Goal: Task Accomplishment & Management: Use online tool/utility

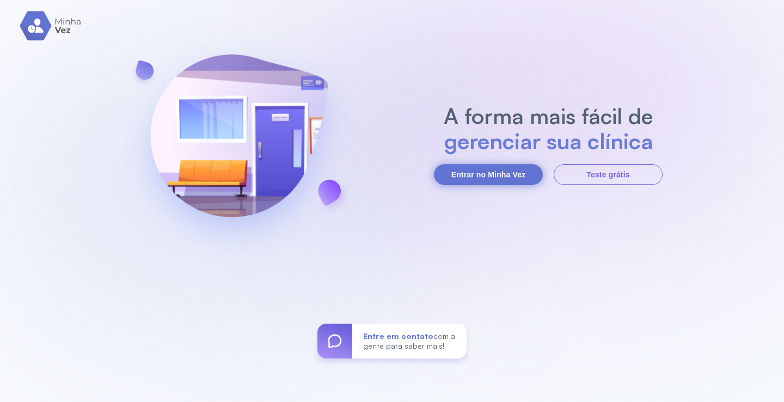
click at [481, 174] on button "Entrar no Minha Vez" at bounding box center [488, 174] width 109 height 21
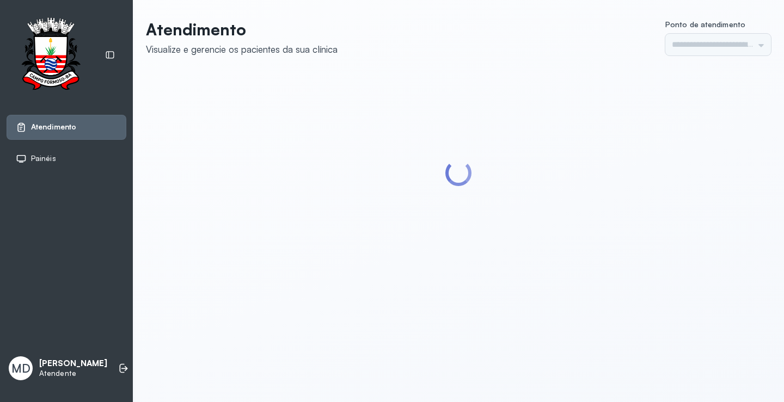
type input "*********"
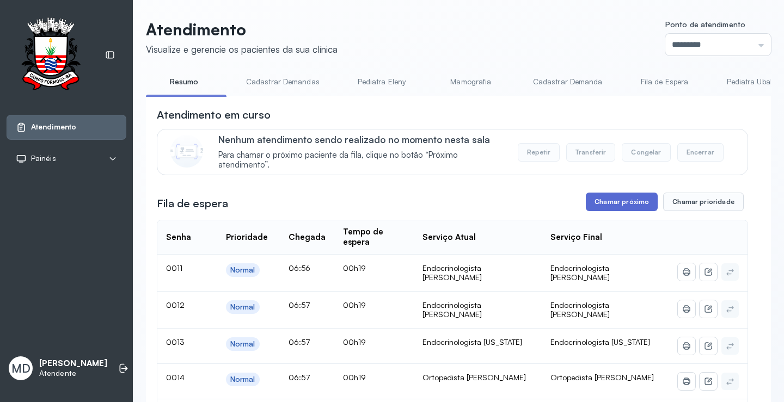
click at [618, 200] on button "Chamar próximo" at bounding box center [622, 202] width 72 height 19
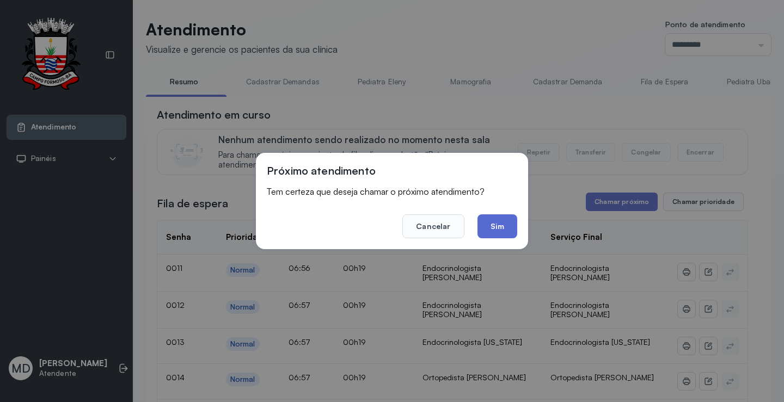
click at [514, 230] on button "Sim" at bounding box center [498, 227] width 40 height 24
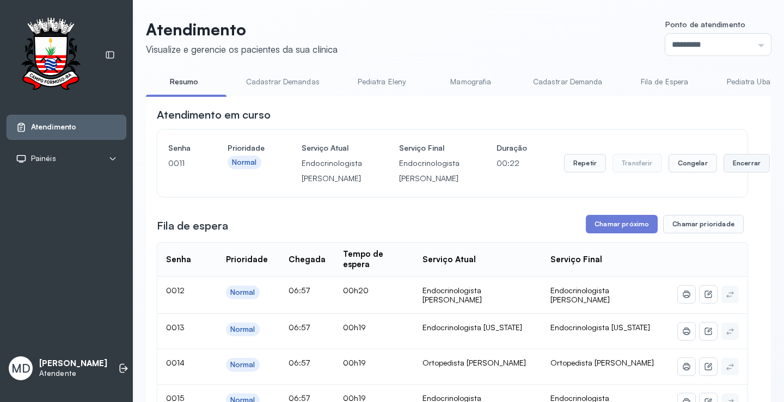
click at [730, 168] on button "Encerrar" at bounding box center [747, 163] width 46 height 19
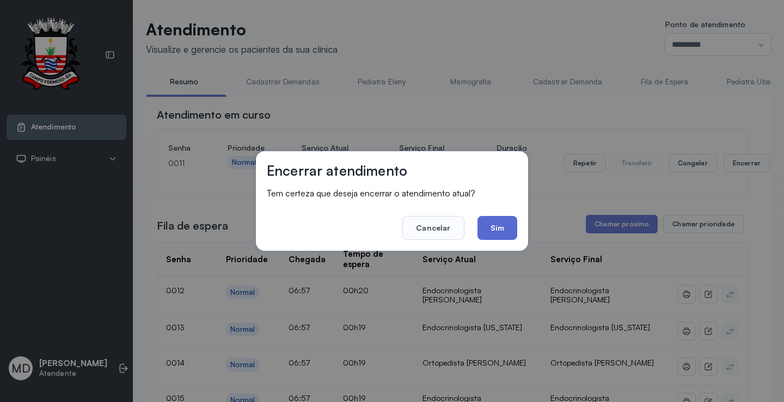
click at [505, 225] on button "Sim" at bounding box center [498, 228] width 40 height 24
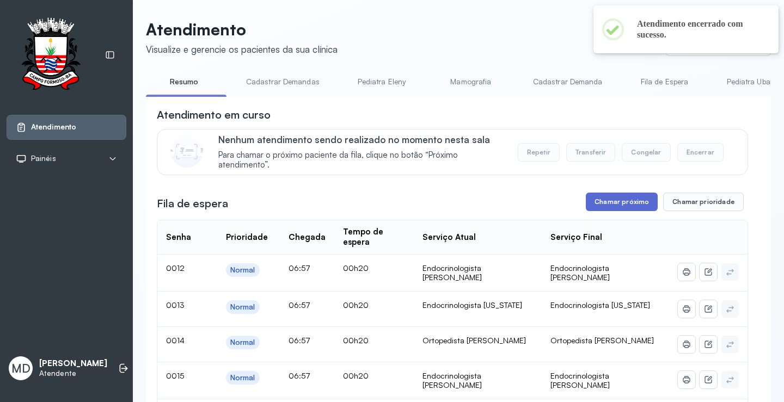
click at [618, 202] on button "Chamar próximo" at bounding box center [622, 202] width 72 height 19
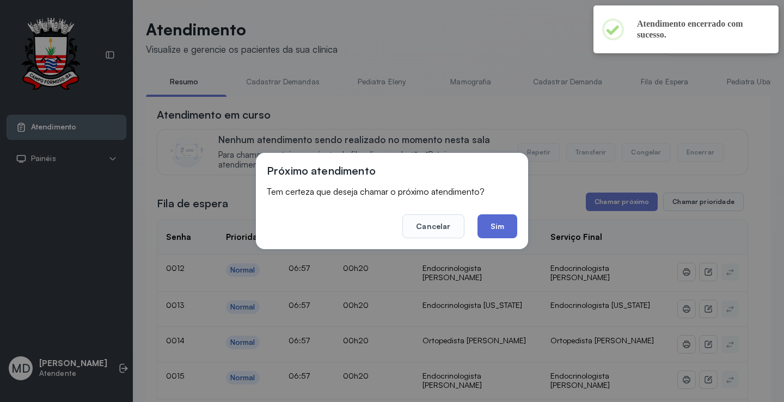
click at [496, 224] on button "Sim" at bounding box center [498, 227] width 40 height 24
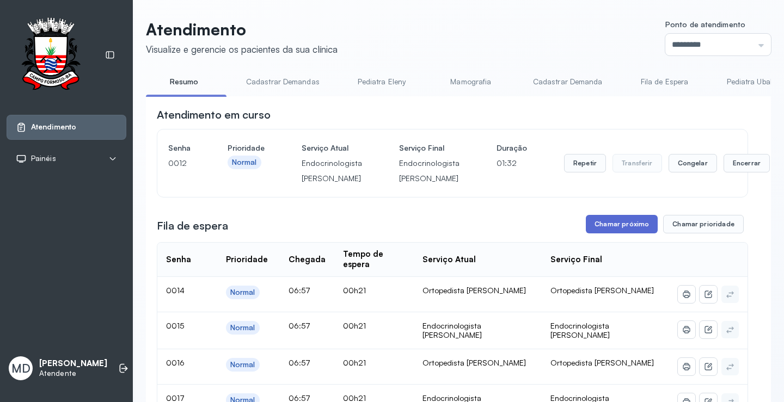
click at [612, 227] on button "Chamar próximo" at bounding box center [622, 224] width 72 height 19
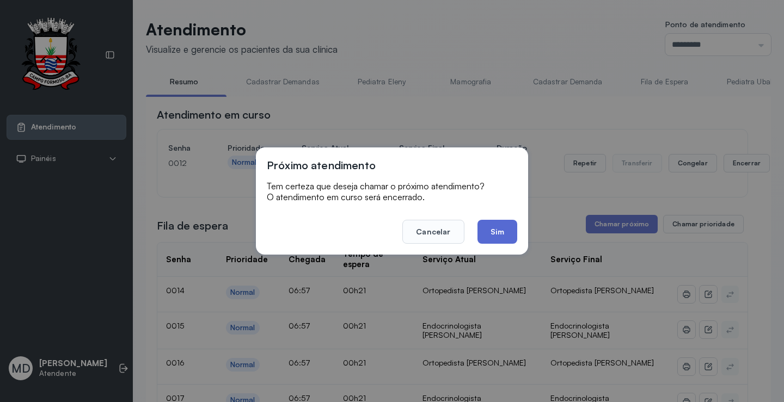
click at [490, 229] on button "Sim" at bounding box center [498, 232] width 40 height 24
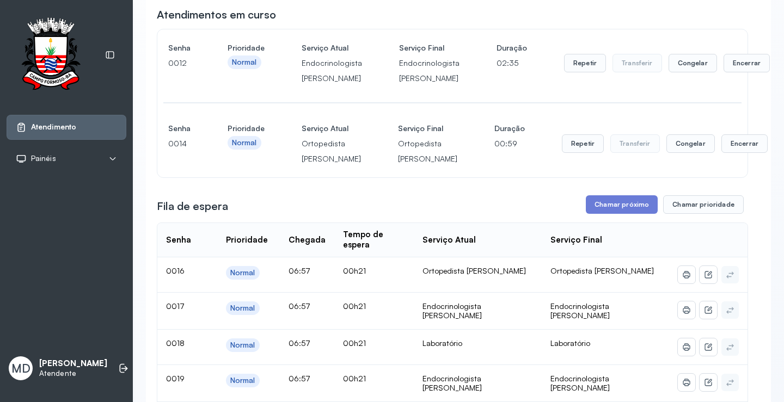
scroll to position [109, 0]
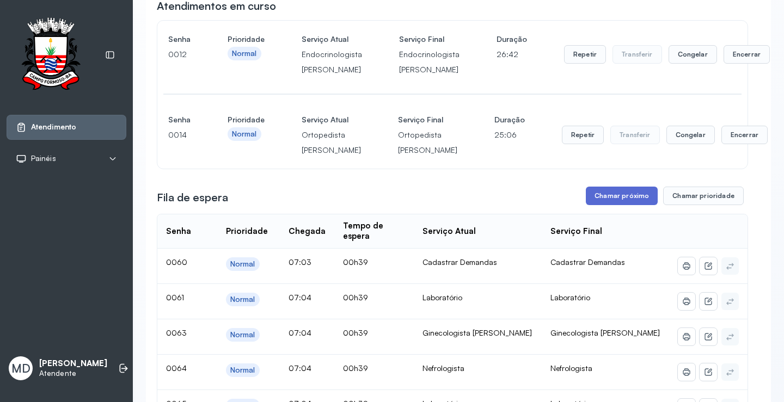
click at [616, 205] on button "Chamar próximo" at bounding box center [622, 196] width 72 height 19
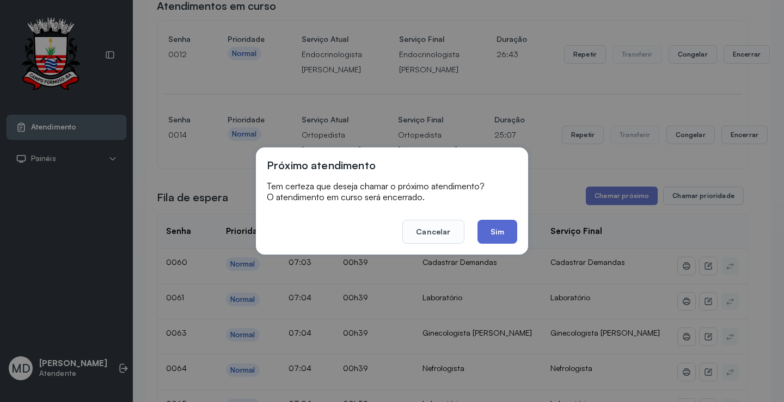
click at [503, 225] on button "Sim" at bounding box center [498, 232] width 40 height 24
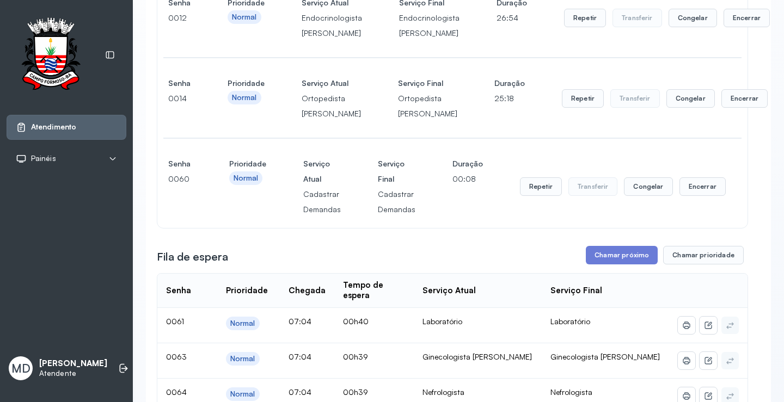
scroll to position [163, 0]
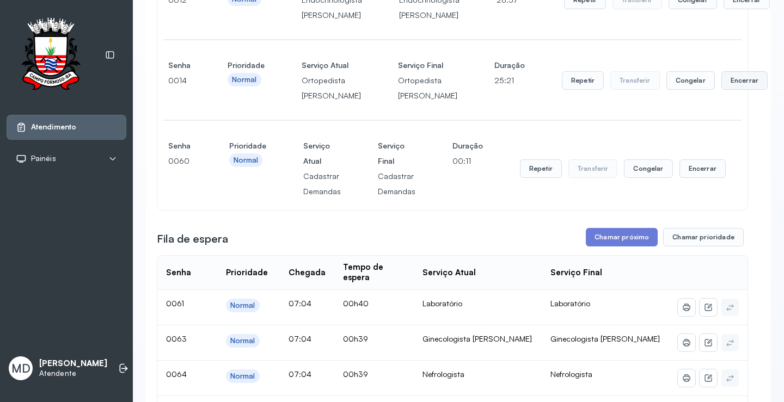
click at [724, 9] on button "Encerrar" at bounding box center [747, 0] width 46 height 19
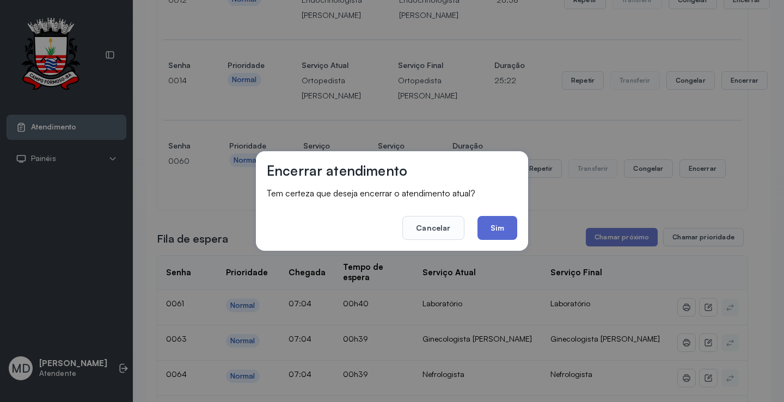
click at [492, 221] on button "Sim" at bounding box center [498, 228] width 40 height 24
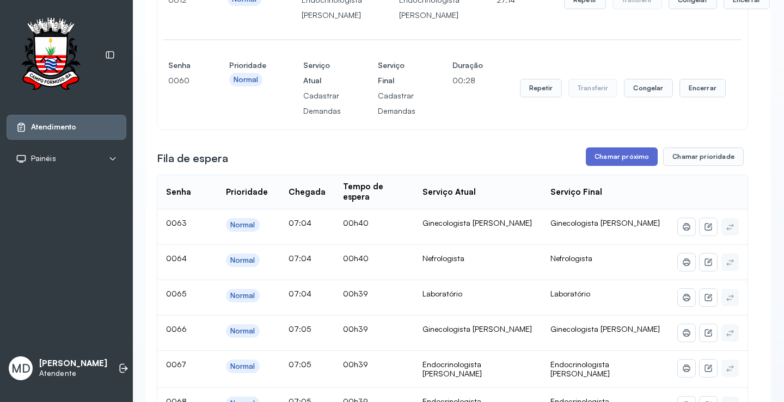
click at [626, 159] on button "Chamar próximo" at bounding box center [622, 157] width 72 height 19
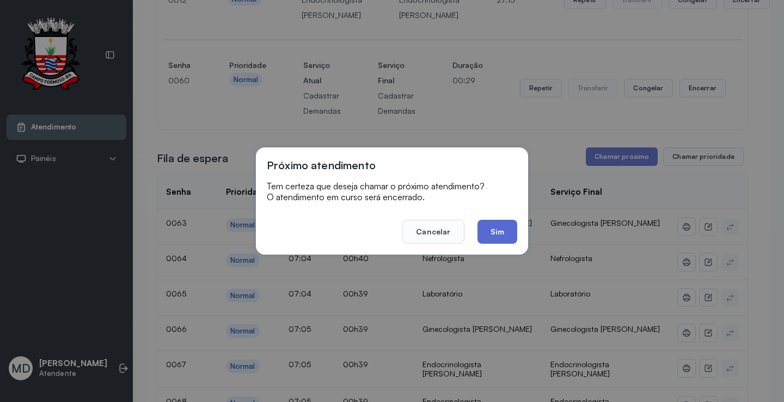
click at [509, 227] on button "Sim" at bounding box center [498, 232] width 40 height 24
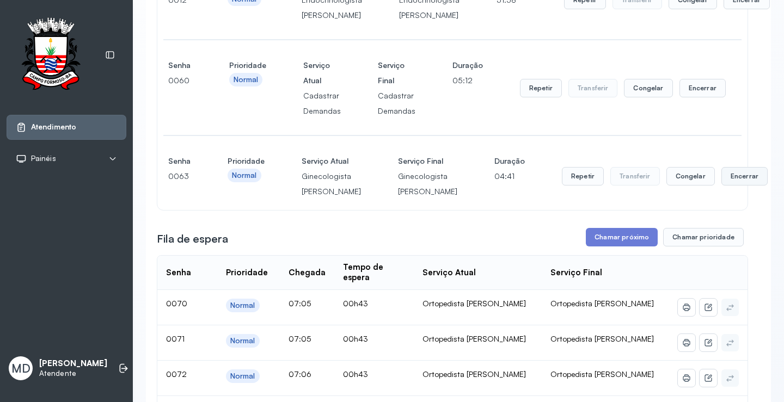
click at [724, 9] on button "Encerrar" at bounding box center [747, 0] width 46 height 19
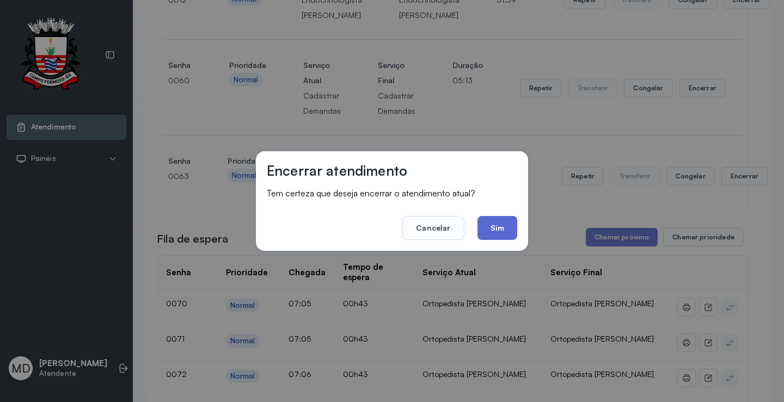
click at [499, 226] on button "Sim" at bounding box center [498, 228] width 40 height 24
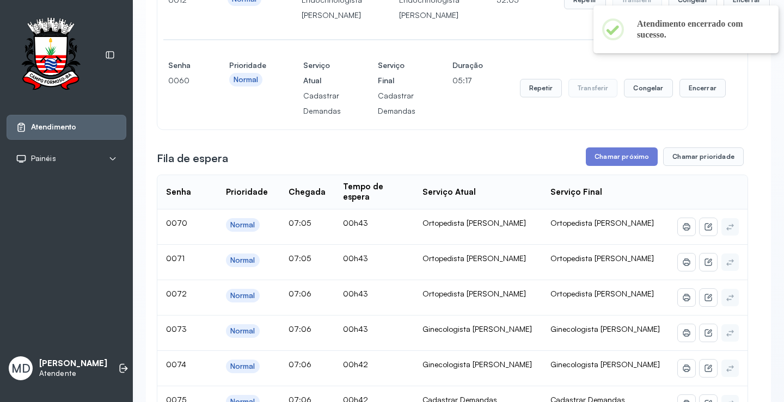
click at [724, 9] on button "Encerrar" at bounding box center [747, 0] width 46 height 19
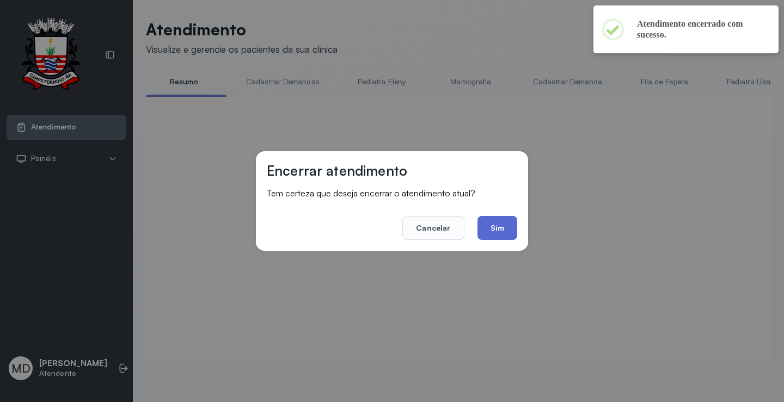
scroll to position [1, 0]
click at [499, 225] on button "Sim" at bounding box center [498, 228] width 40 height 24
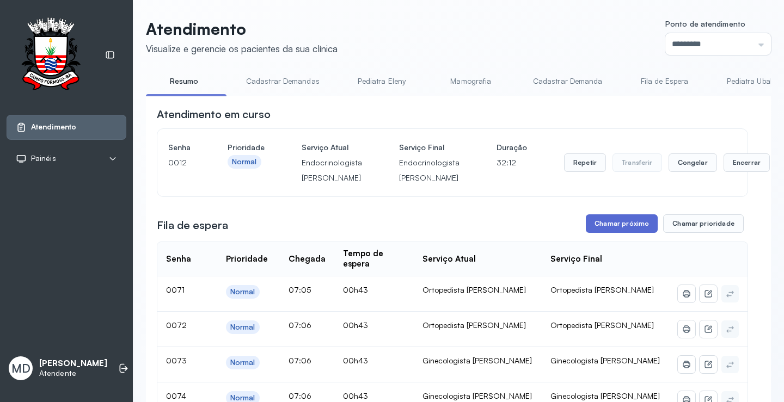
click at [631, 224] on button "Chamar próximo" at bounding box center [622, 224] width 72 height 19
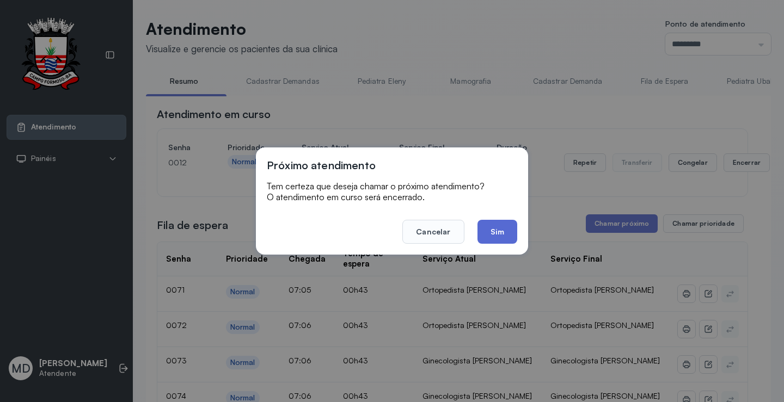
click at [487, 228] on button "Sim" at bounding box center [498, 232] width 40 height 24
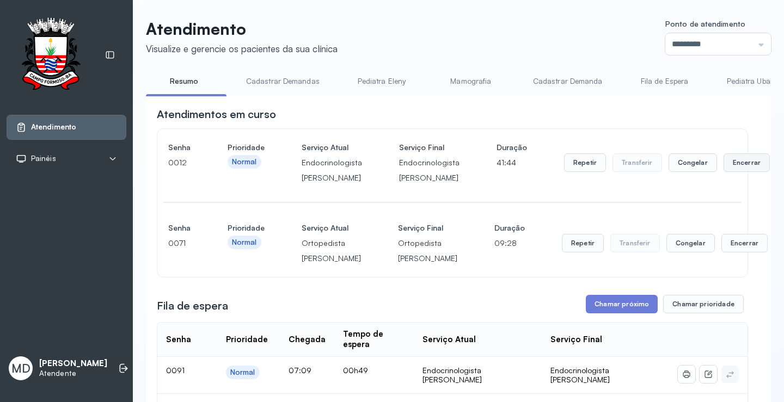
click at [727, 161] on button "Encerrar" at bounding box center [747, 163] width 46 height 19
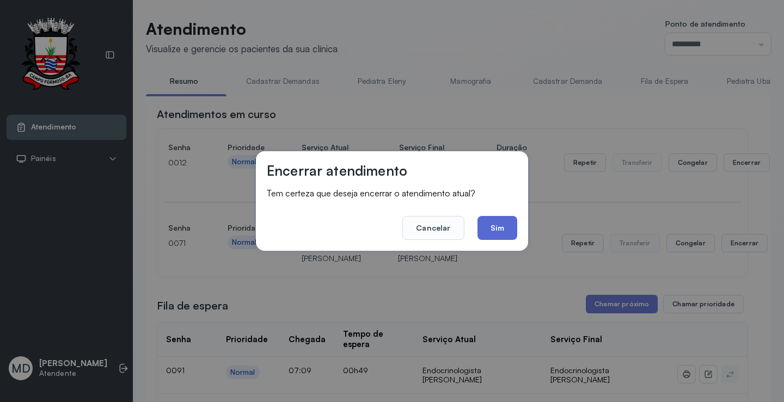
click at [492, 227] on button "Sim" at bounding box center [498, 228] width 40 height 24
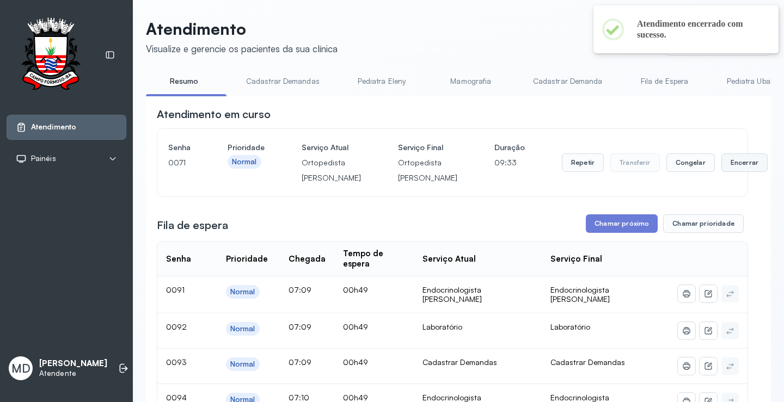
click at [722, 172] on button "Encerrar" at bounding box center [745, 163] width 46 height 19
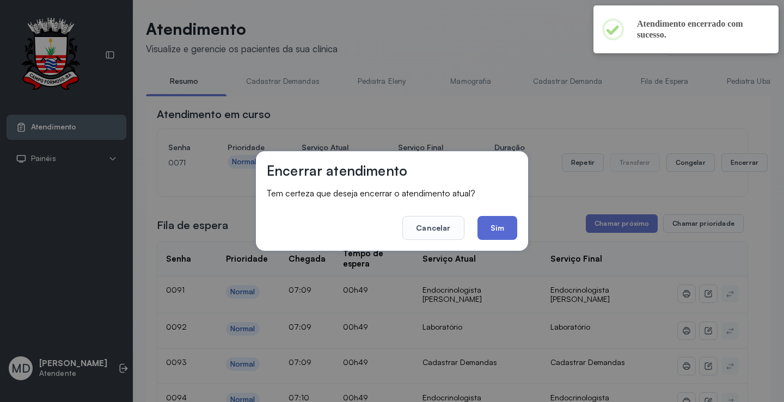
click at [495, 222] on button "Sim" at bounding box center [498, 228] width 40 height 24
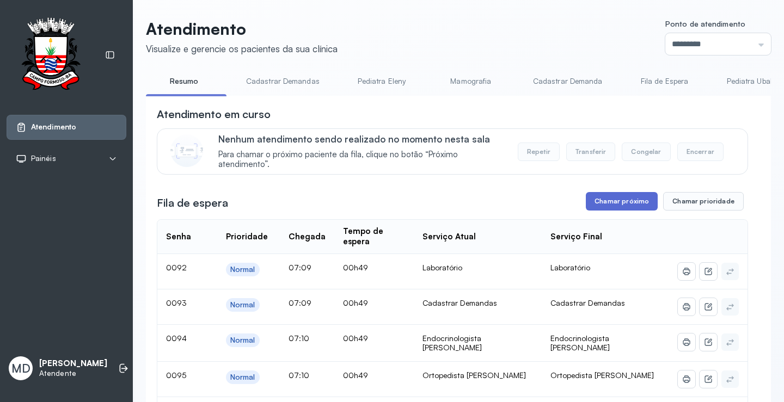
click at [623, 198] on button "Chamar próximo" at bounding box center [622, 201] width 72 height 19
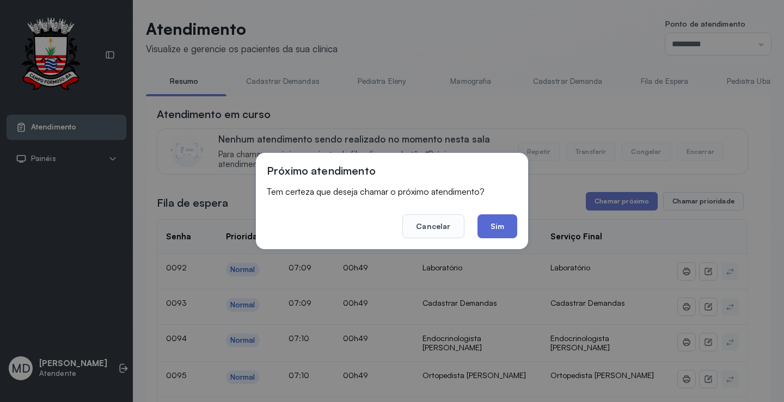
click at [492, 220] on button "Sim" at bounding box center [498, 227] width 40 height 24
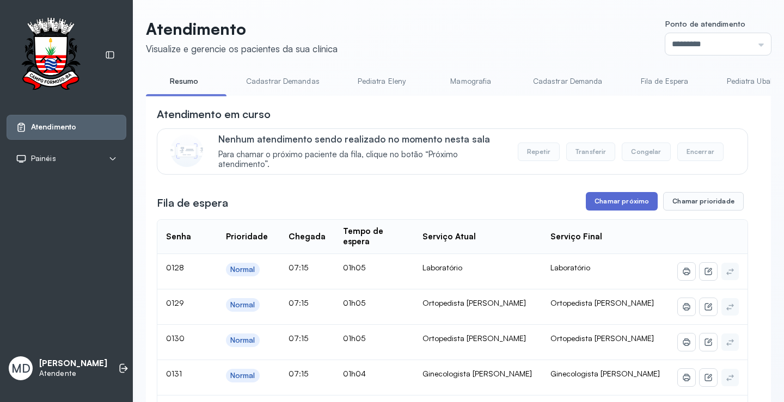
click at [614, 199] on button "Chamar próximo" at bounding box center [622, 201] width 72 height 19
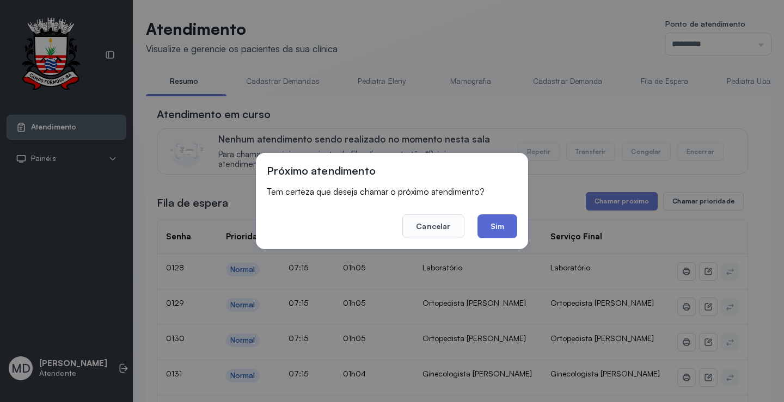
click at [498, 228] on button "Sim" at bounding box center [498, 227] width 40 height 24
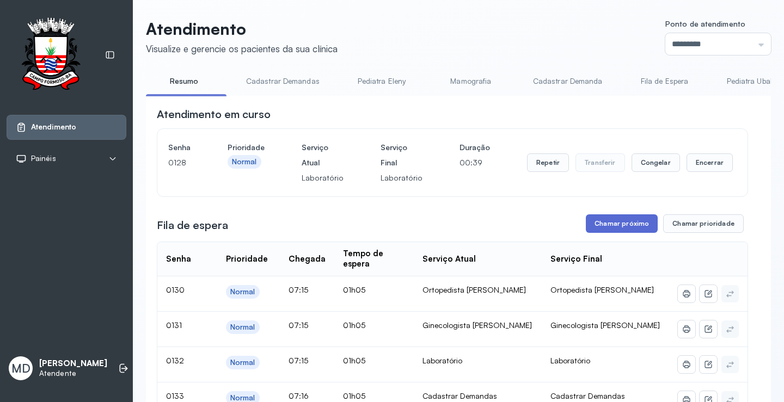
click at [633, 227] on button "Chamar próximo" at bounding box center [622, 224] width 72 height 19
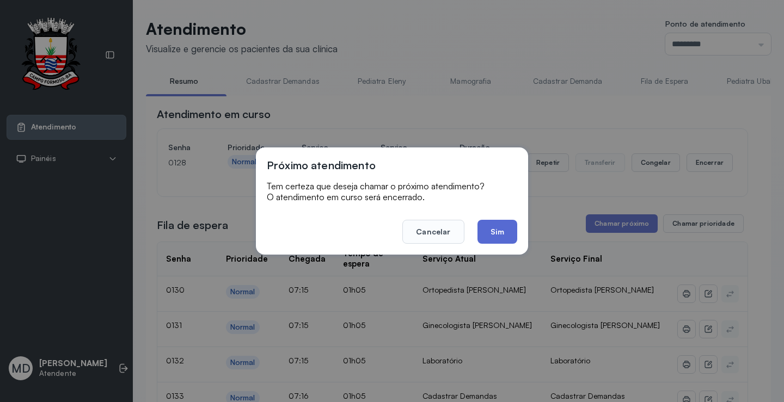
click at [502, 233] on button "Sim" at bounding box center [498, 232] width 40 height 24
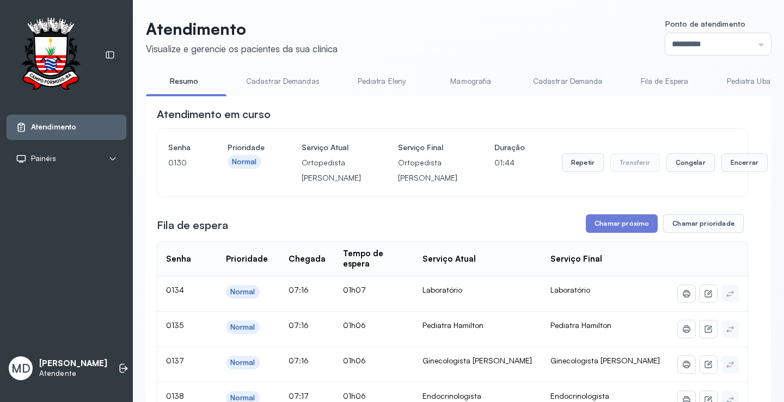
scroll to position [55, 0]
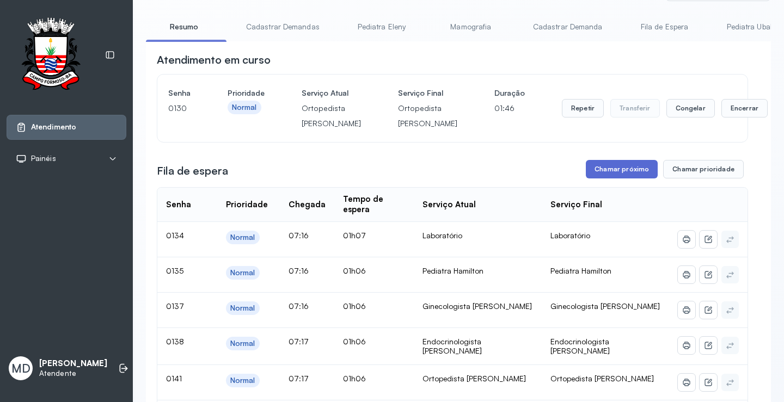
click at [628, 179] on button "Chamar próximo" at bounding box center [622, 169] width 72 height 19
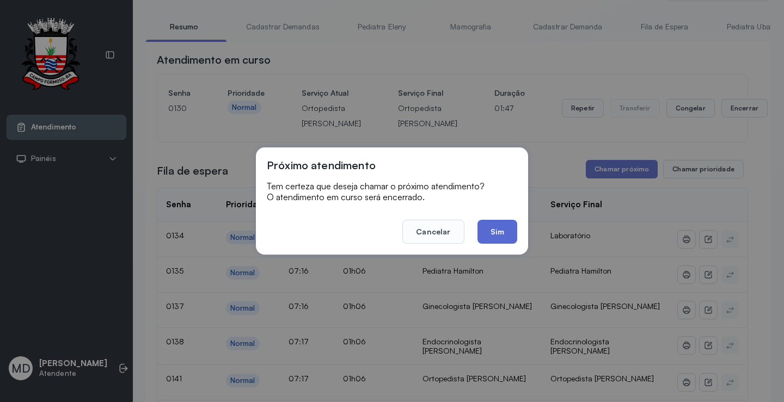
click at [501, 228] on button "Sim" at bounding box center [498, 232] width 40 height 24
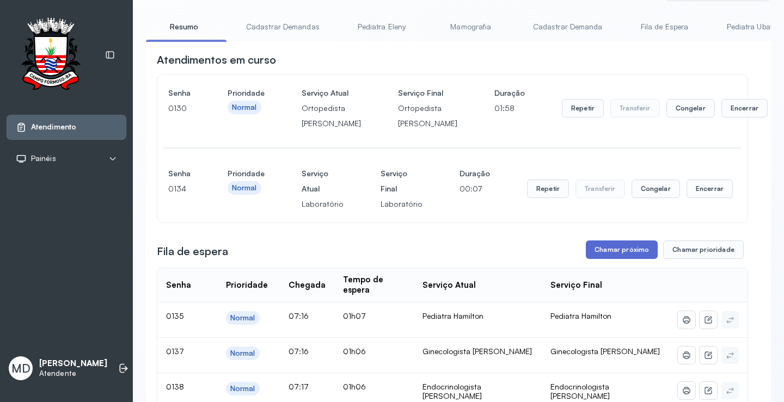
click at [635, 259] on button "Chamar próximo" at bounding box center [622, 250] width 72 height 19
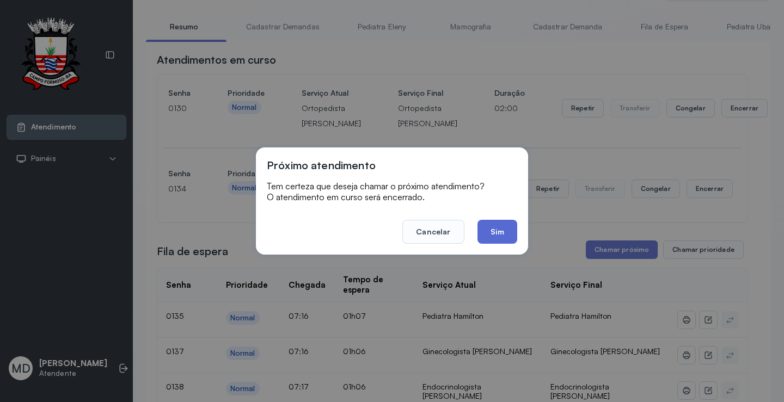
click at [493, 231] on button "Sim" at bounding box center [498, 232] width 40 height 24
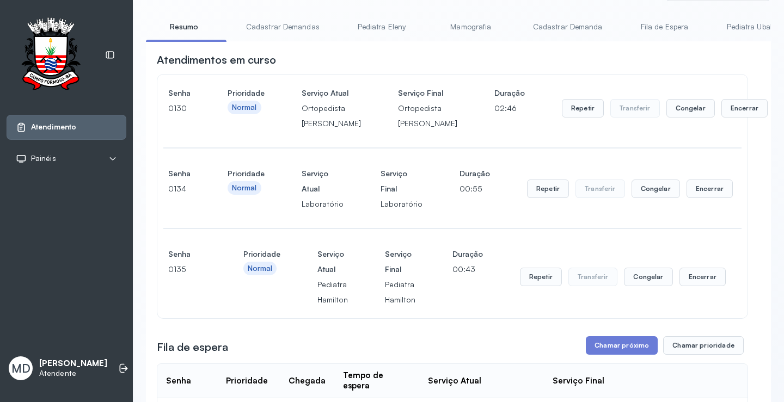
scroll to position [164, 0]
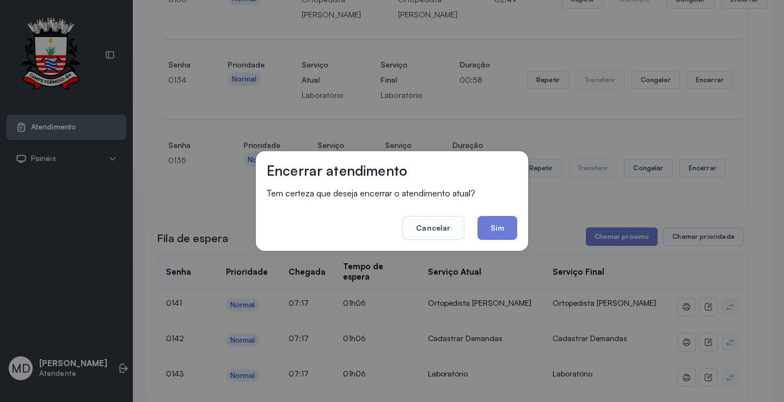
click at [489, 223] on button "Sim" at bounding box center [498, 228] width 40 height 24
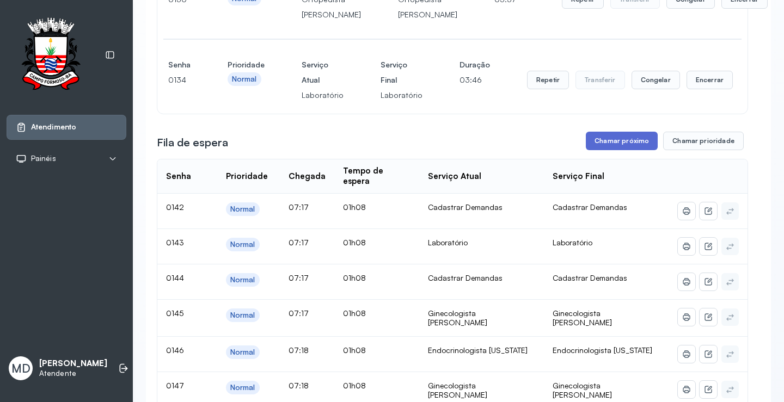
click at [630, 150] on button "Chamar próximo" at bounding box center [622, 141] width 72 height 19
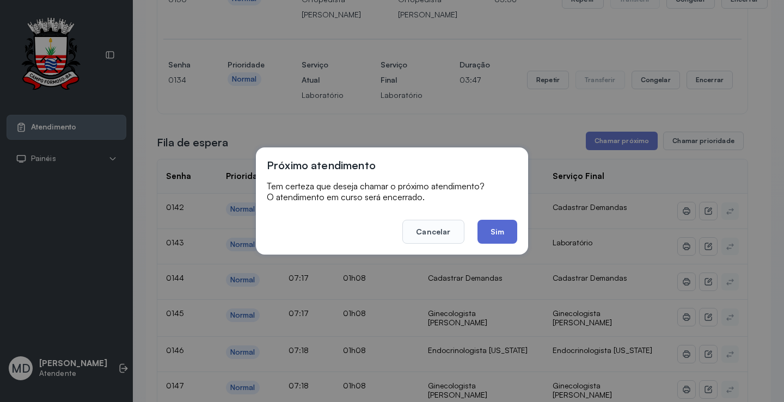
click at [498, 236] on button "Sim" at bounding box center [498, 232] width 40 height 24
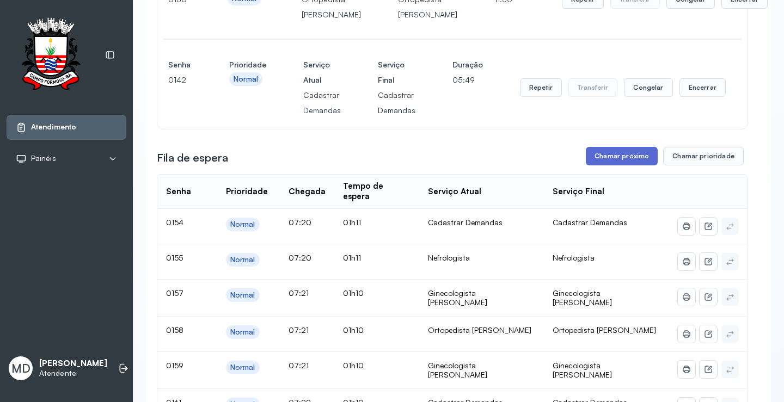
click at [619, 166] on button "Chamar próximo" at bounding box center [622, 156] width 72 height 19
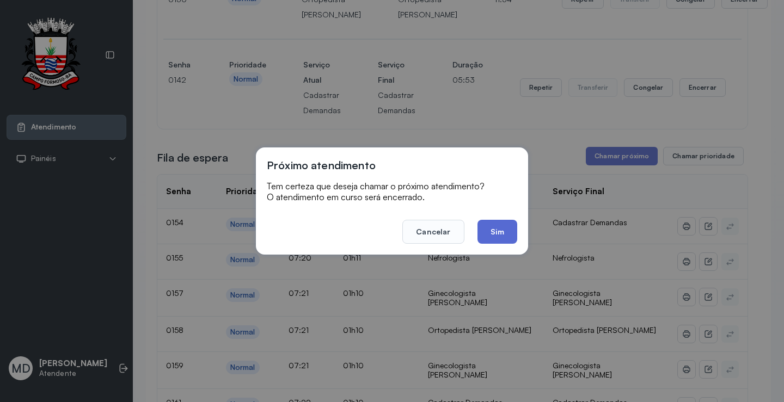
click at [496, 231] on button "Sim" at bounding box center [498, 232] width 40 height 24
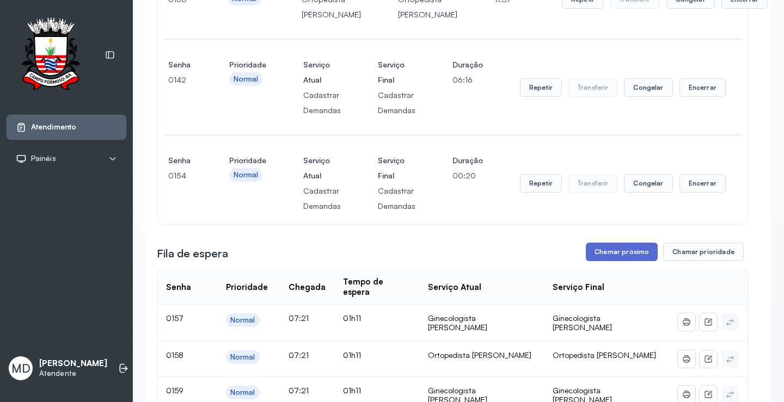
click at [635, 261] on button "Chamar próximo" at bounding box center [622, 252] width 72 height 19
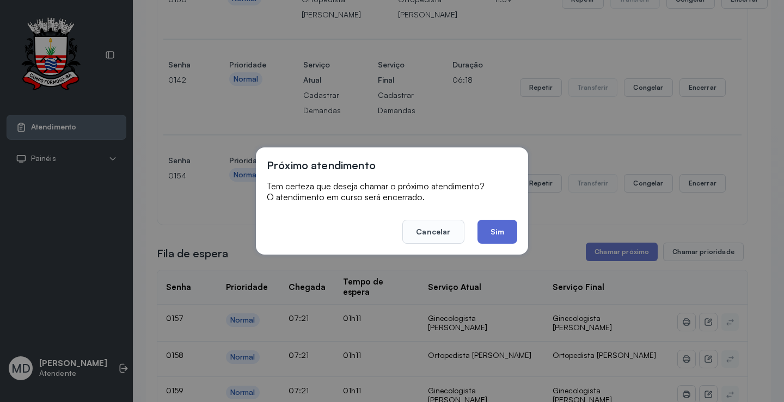
click at [498, 232] on button "Sim" at bounding box center [498, 232] width 40 height 24
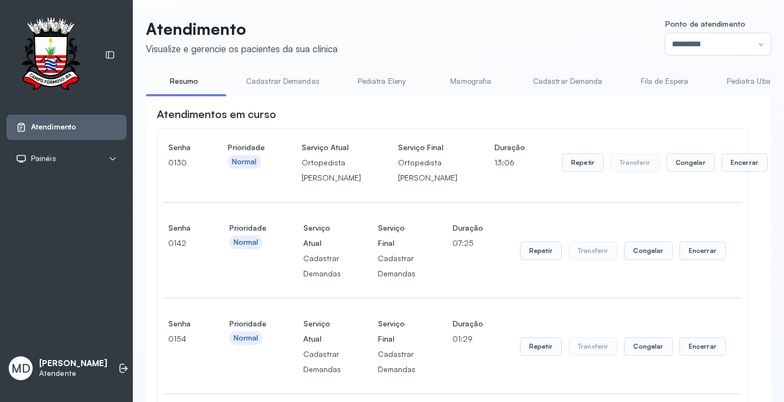
scroll to position [382, 0]
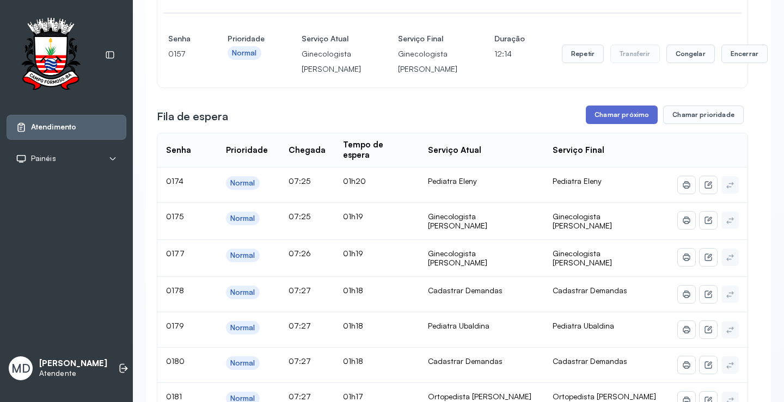
click at [631, 124] on button "Chamar próximo" at bounding box center [622, 115] width 72 height 19
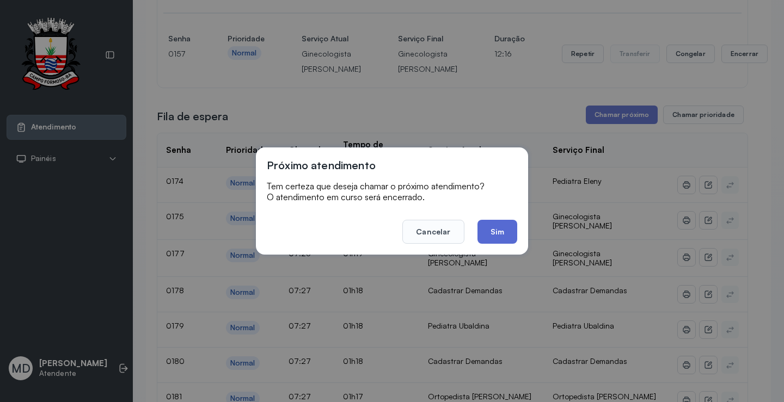
click at [491, 235] on button "Sim" at bounding box center [498, 232] width 40 height 24
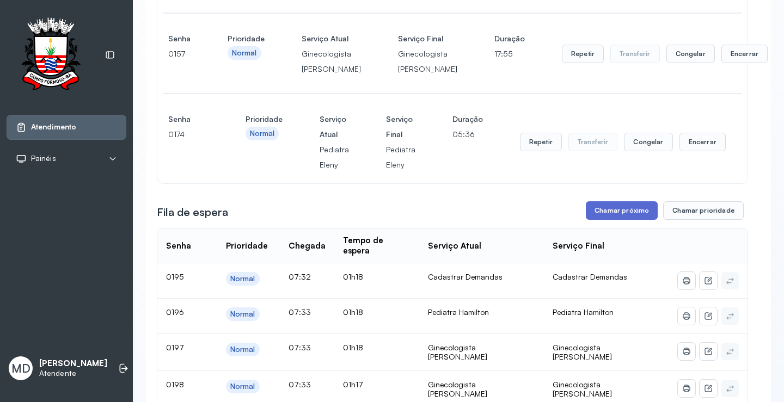
click at [623, 220] on button "Chamar próximo" at bounding box center [622, 211] width 72 height 19
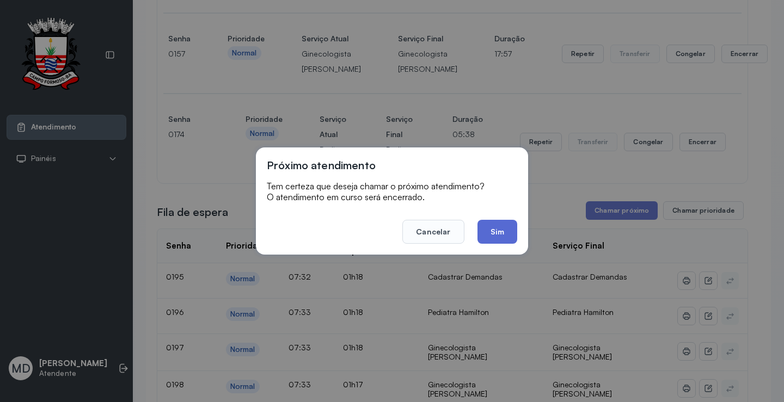
click at [513, 230] on button "Sim" at bounding box center [498, 232] width 40 height 24
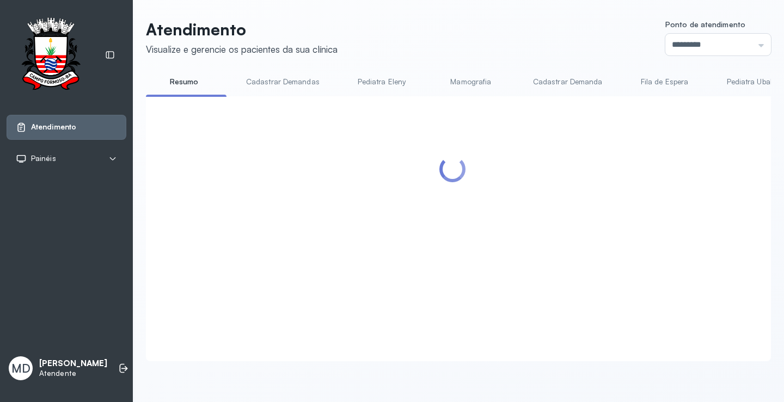
scroll to position [1, 0]
click at [695, 121] on div at bounding box center [452, 215] width 591 height 217
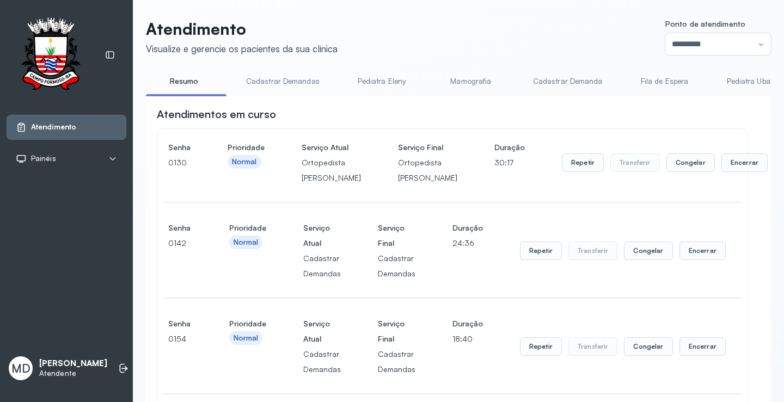
scroll to position [436, 0]
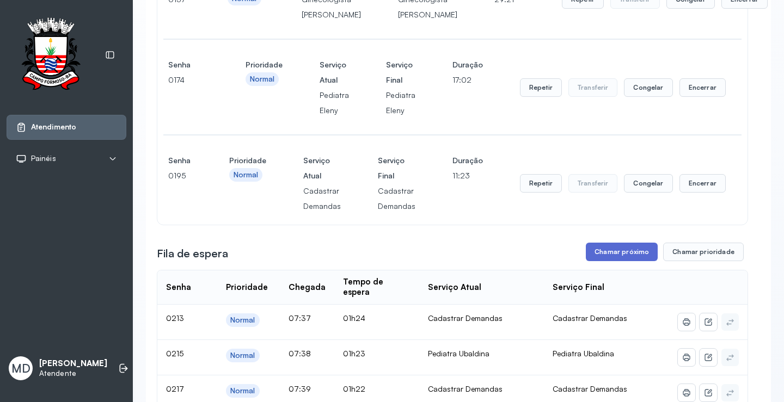
click at [616, 261] on button "Chamar próximo" at bounding box center [622, 252] width 72 height 19
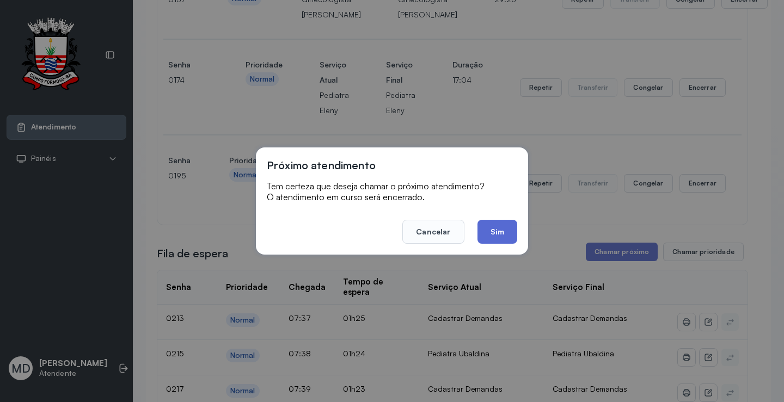
click at [498, 230] on button "Sim" at bounding box center [498, 232] width 40 height 24
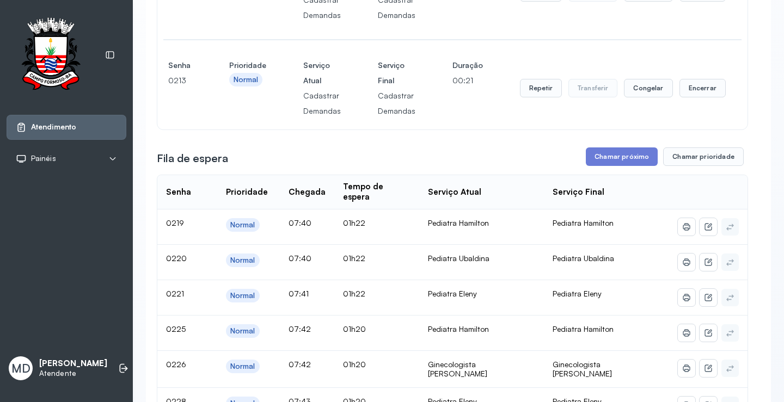
scroll to position [654, 0]
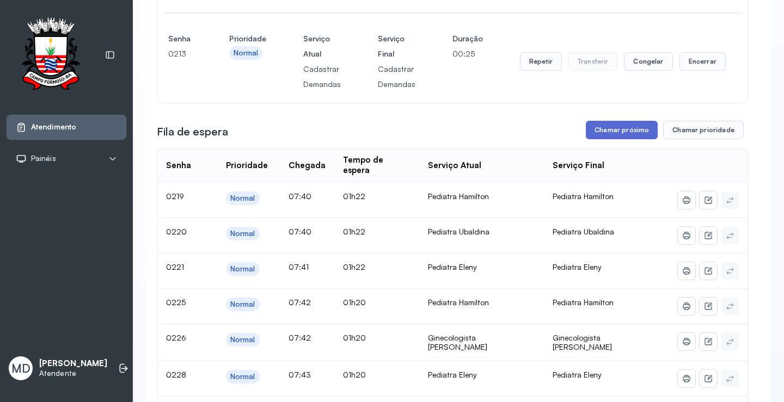
click at [615, 139] on button "Chamar próximo" at bounding box center [622, 130] width 72 height 19
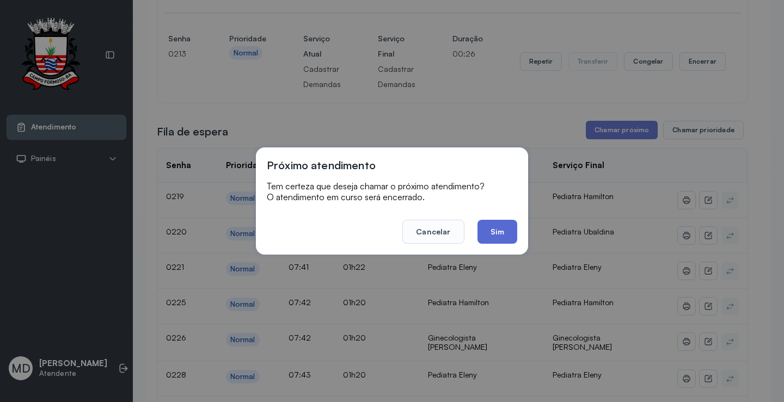
click at [493, 228] on button "Sim" at bounding box center [498, 232] width 40 height 24
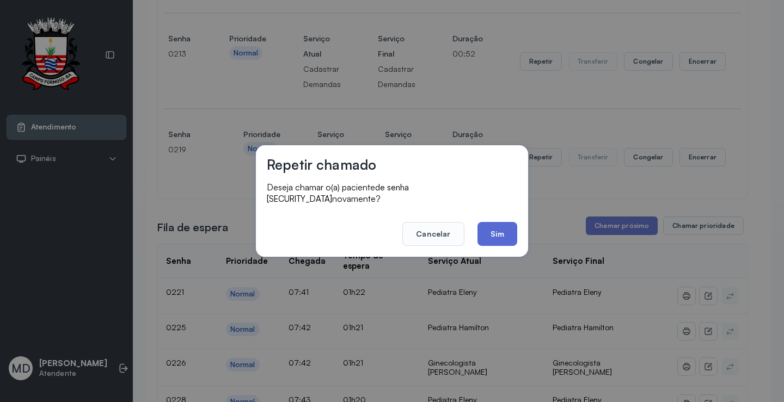
click at [502, 232] on button "Sim" at bounding box center [498, 234] width 40 height 24
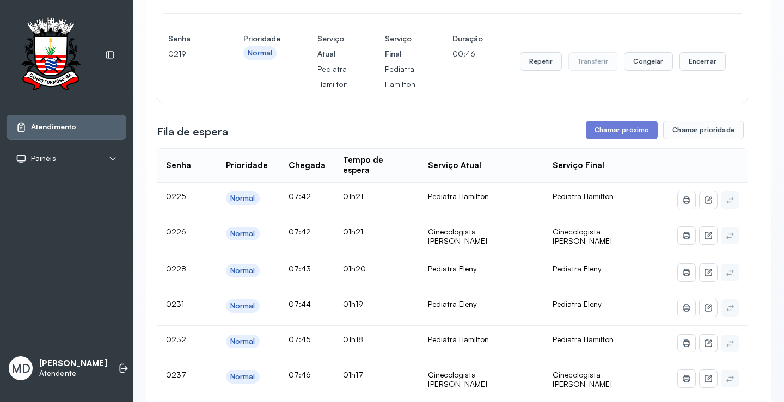
scroll to position [763, 0]
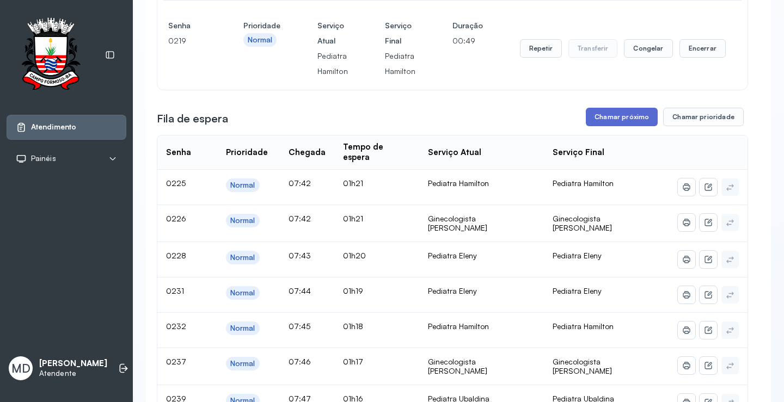
click at [615, 126] on button "Chamar próximo" at bounding box center [622, 117] width 72 height 19
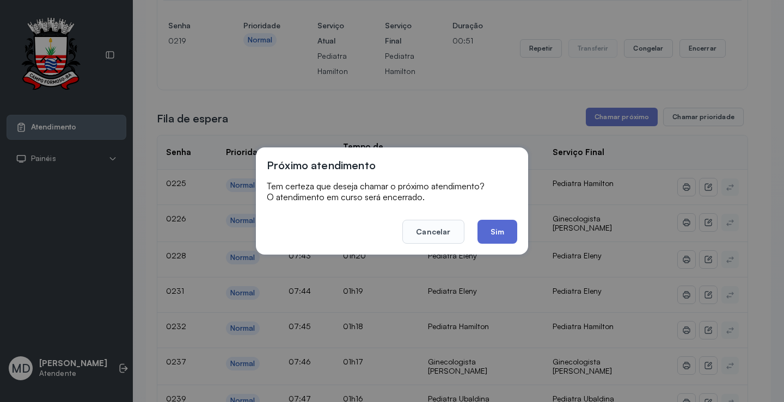
click at [493, 233] on button "Sim" at bounding box center [498, 232] width 40 height 24
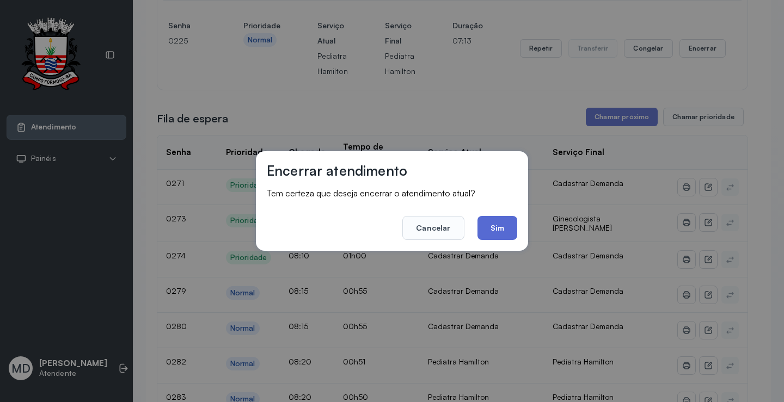
click at [502, 230] on button "Sim" at bounding box center [498, 228] width 40 height 24
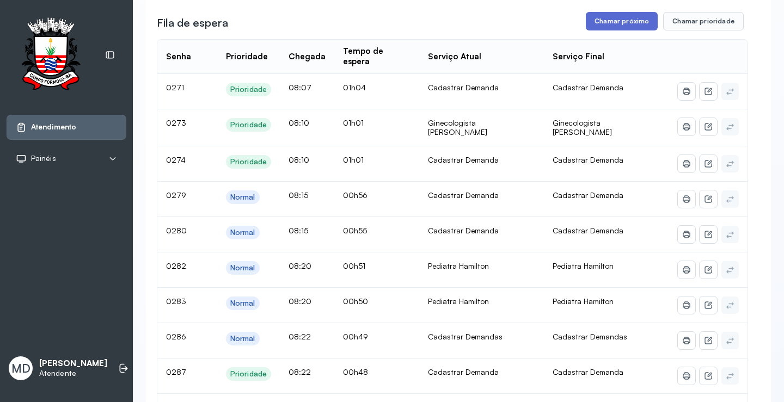
click at [611, 31] on button "Chamar próximo" at bounding box center [622, 21] width 72 height 19
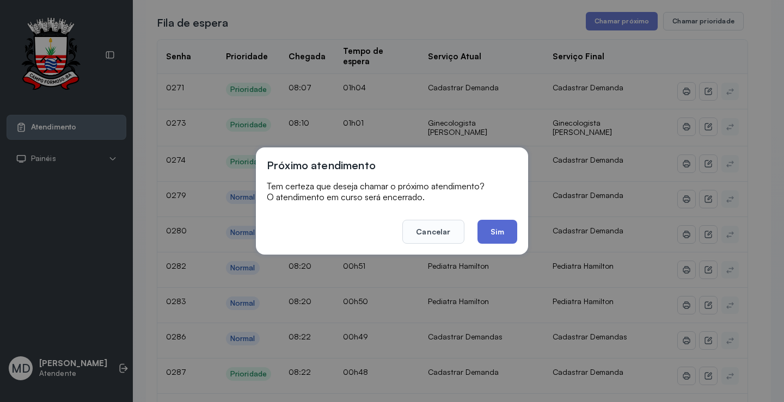
click at [497, 223] on button "Sim" at bounding box center [498, 232] width 40 height 24
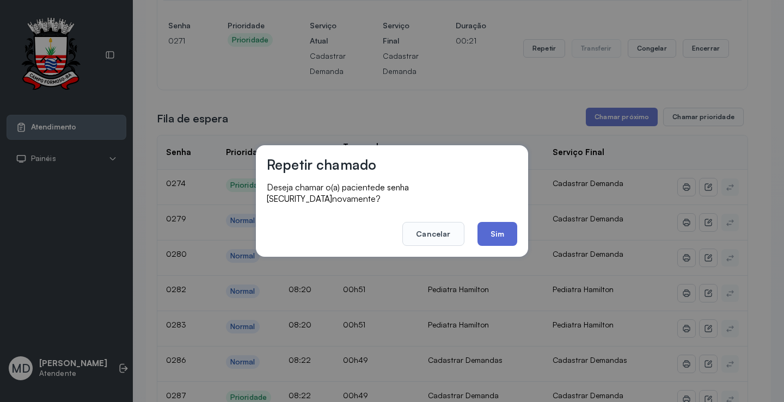
click at [506, 229] on button "Sim" at bounding box center [498, 234] width 40 height 24
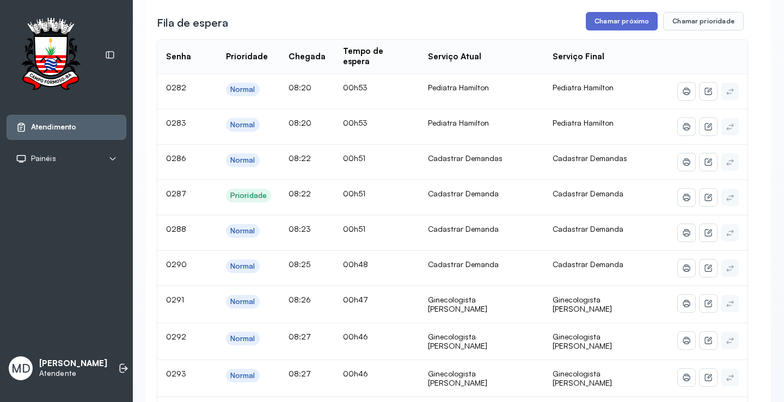
click at [623, 31] on button "Chamar próximo" at bounding box center [622, 21] width 72 height 19
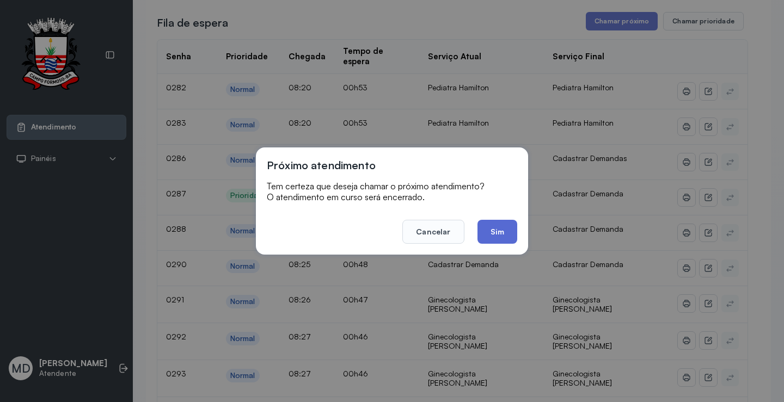
click at [496, 227] on button "Sim" at bounding box center [498, 232] width 40 height 24
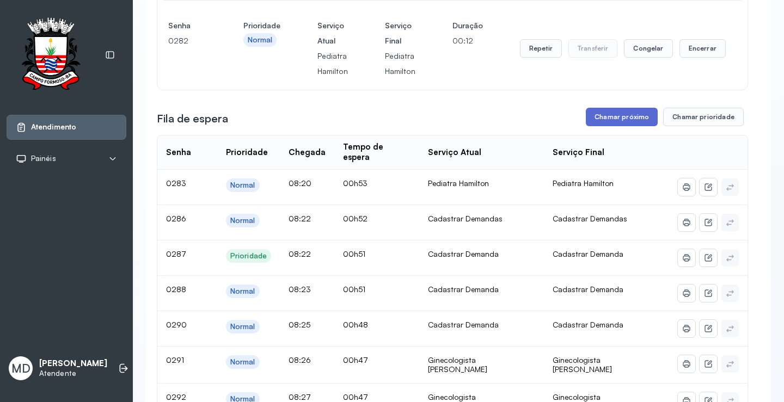
click at [630, 126] on button "Chamar próximo" at bounding box center [622, 117] width 72 height 19
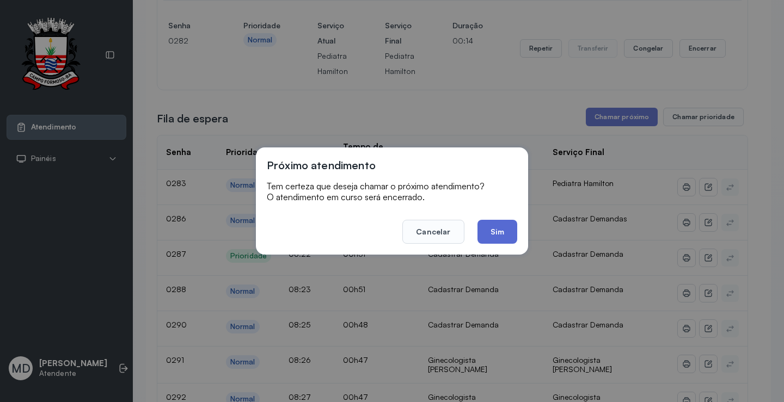
click at [502, 228] on button "Sim" at bounding box center [498, 232] width 40 height 24
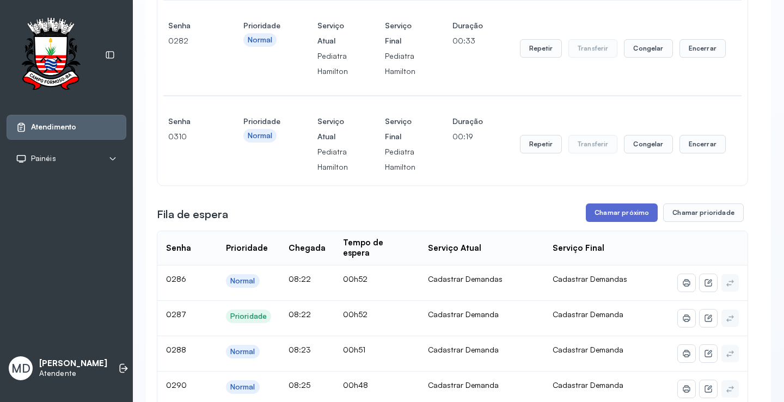
click at [623, 222] on button "Chamar próximo" at bounding box center [622, 213] width 72 height 19
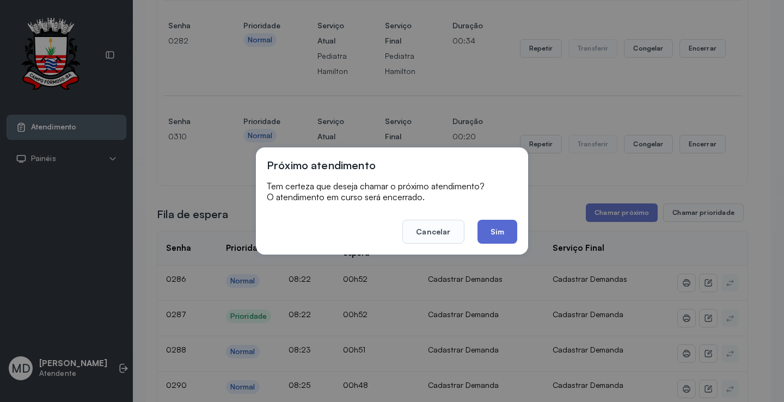
click at [495, 230] on button "Sim" at bounding box center [498, 232] width 40 height 24
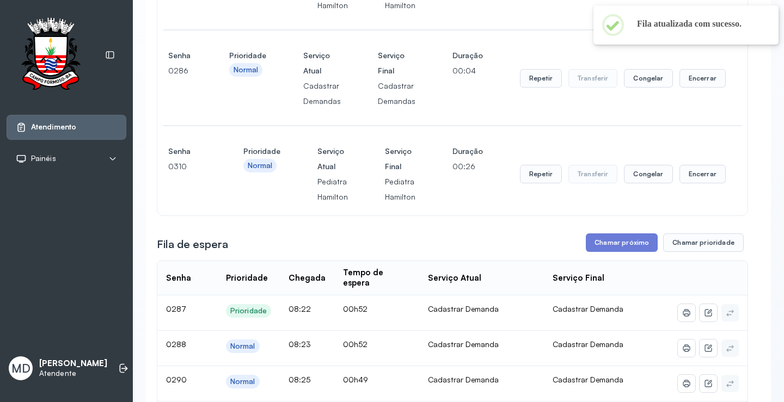
scroll to position [872, 0]
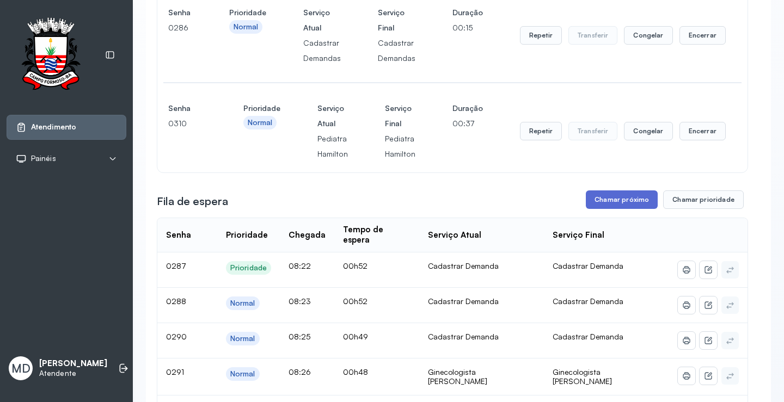
click at [620, 209] on button "Chamar próximo" at bounding box center [622, 200] width 72 height 19
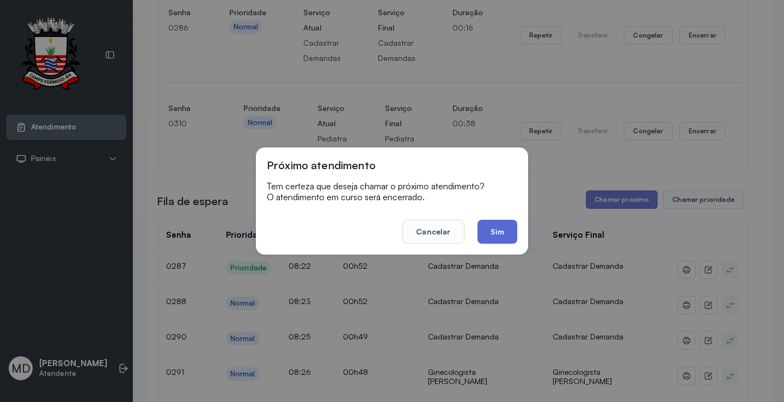
click at [493, 228] on button "Sim" at bounding box center [498, 232] width 40 height 24
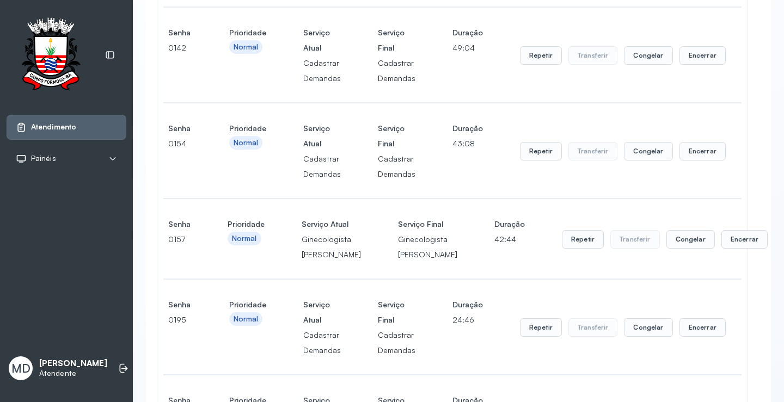
scroll to position [0, 0]
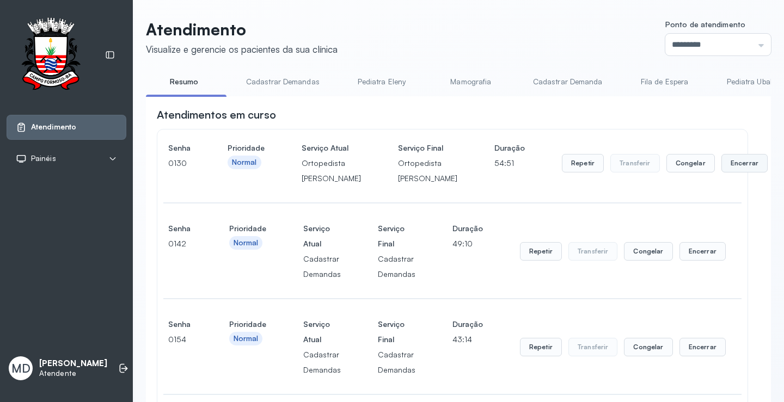
click at [722, 172] on button "Encerrar" at bounding box center [745, 163] width 46 height 19
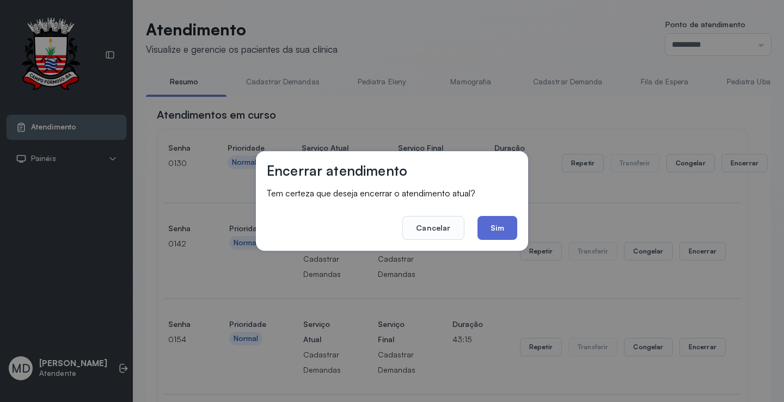
click at [494, 229] on button "Sim" at bounding box center [498, 228] width 40 height 24
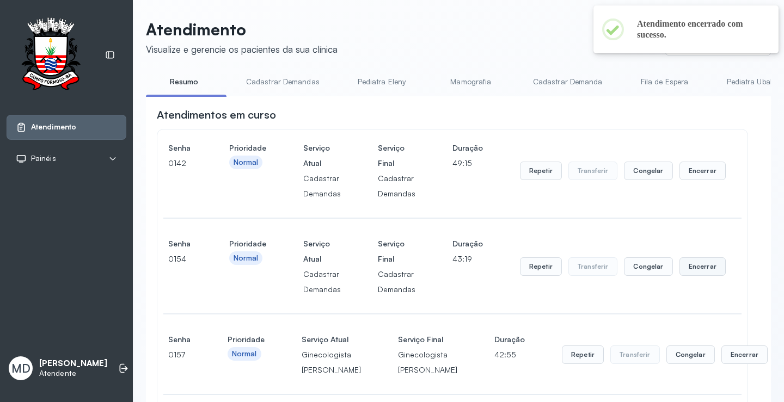
click at [700, 180] on button "Encerrar" at bounding box center [703, 171] width 46 height 19
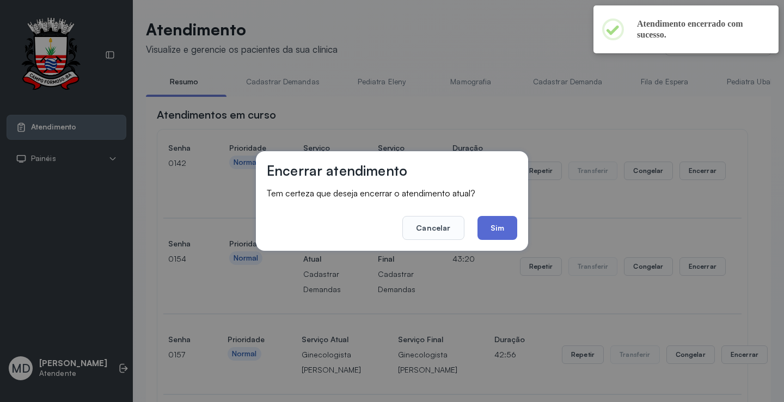
click at [491, 225] on button "Sim" at bounding box center [498, 228] width 40 height 24
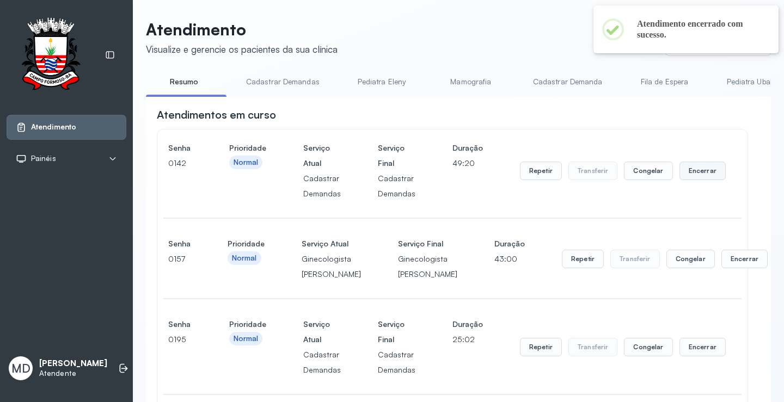
click at [697, 172] on button "Encerrar" at bounding box center [703, 171] width 46 height 19
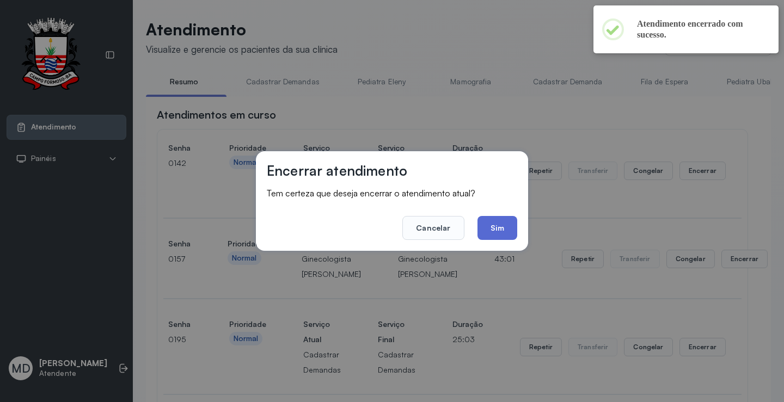
click at [494, 226] on button "Sim" at bounding box center [498, 228] width 40 height 24
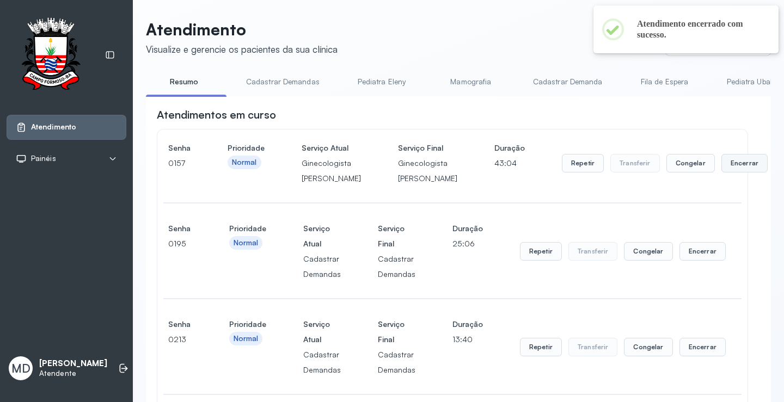
click at [722, 172] on button "Encerrar" at bounding box center [745, 163] width 46 height 19
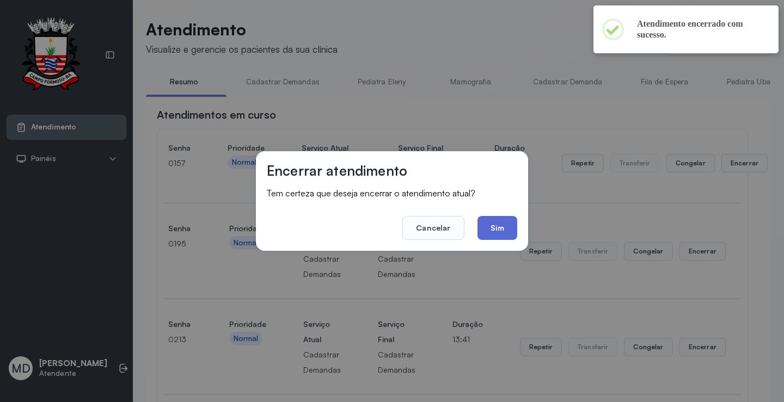
click at [485, 222] on button "Sim" at bounding box center [498, 228] width 40 height 24
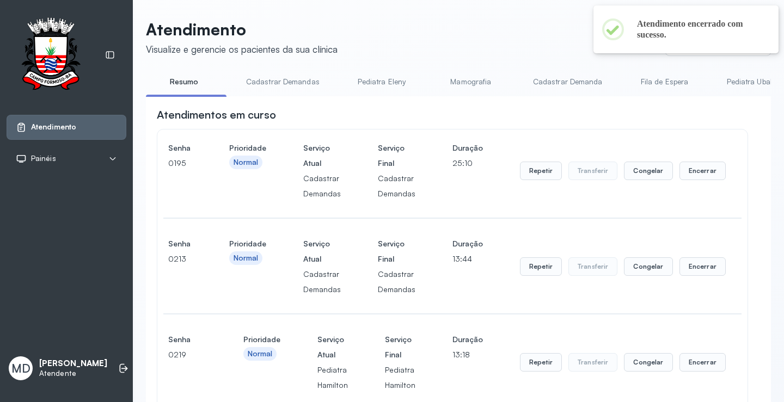
click at [694, 180] on button "Encerrar" at bounding box center [703, 171] width 46 height 19
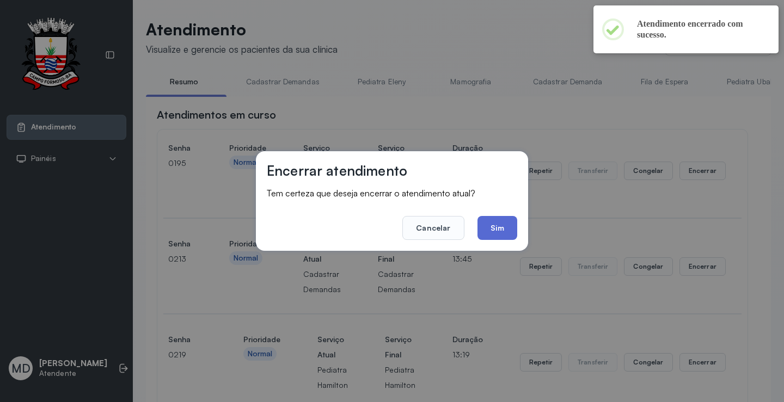
click at [501, 231] on button "Sim" at bounding box center [498, 228] width 40 height 24
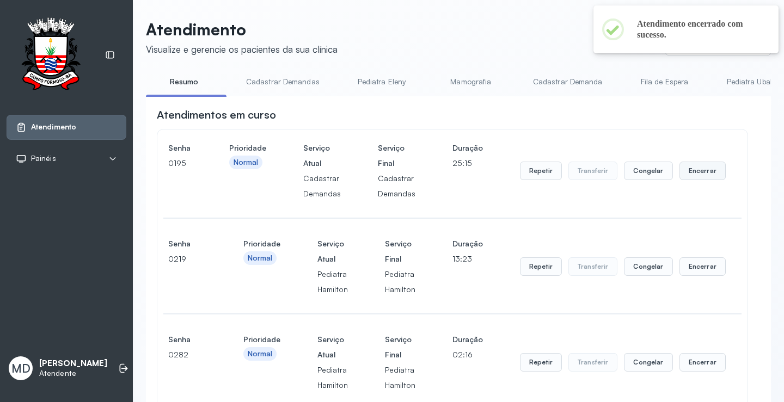
click at [704, 173] on button "Encerrar" at bounding box center [703, 171] width 46 height 19
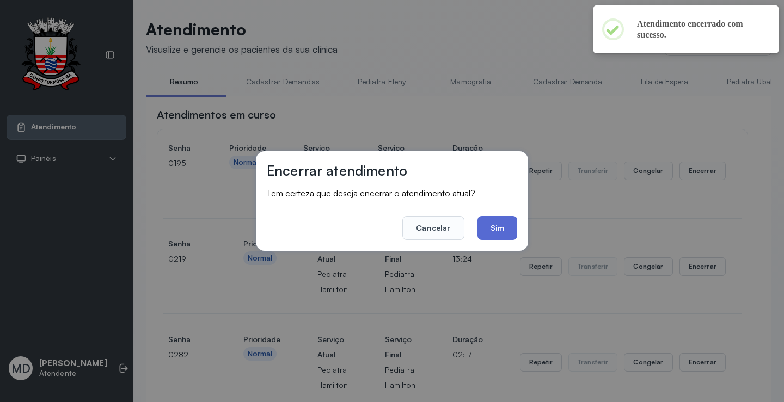
click at [490, 224] on button "Sim" at bounding box center [498, 228] width 40 height 24
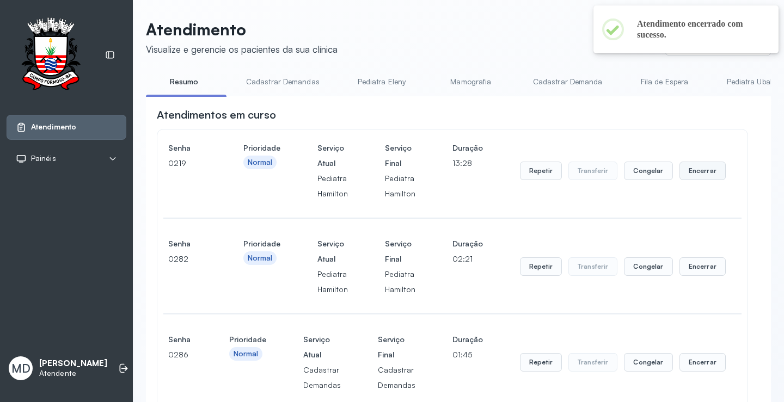
click at [698, 170] on button "Encerrar" at bounding box center [703, 171] width 46 height 19
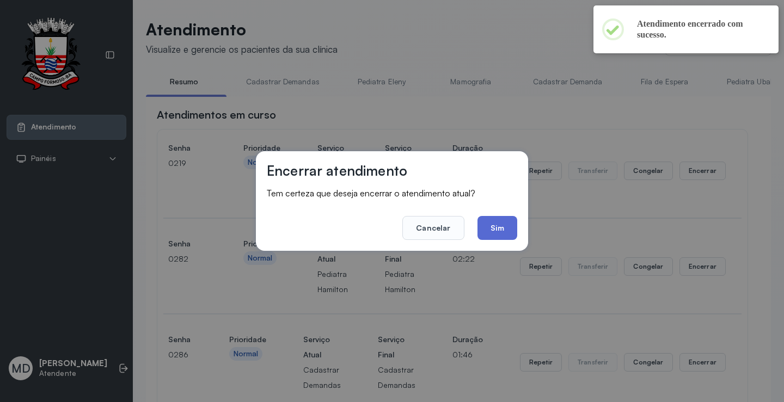
click at [499, 225] on button "Sim" at bounding box center [498, 228] width 40 height 24
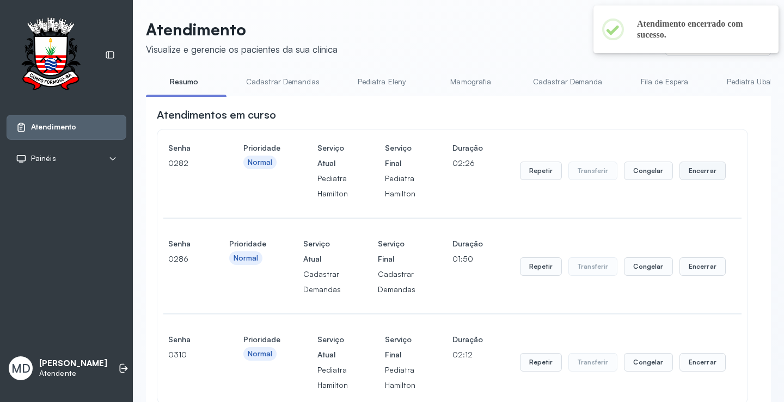
click at [698, 174] on button "Encerrar" at bounding box center [703, 171] width 46 height 19
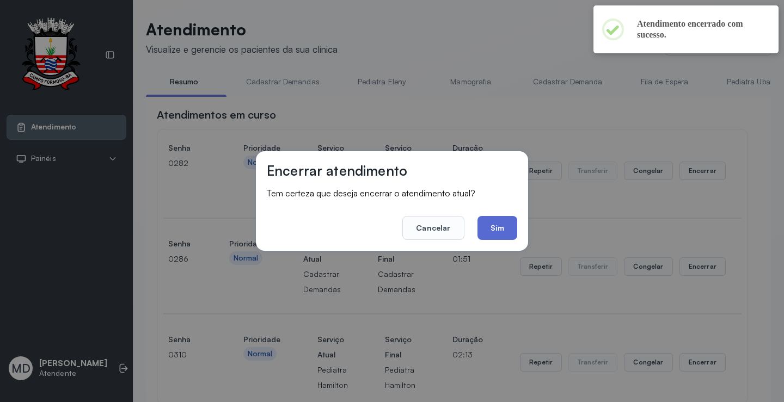
click at [500, 230] on button "Sim" at bounding box center [498, 228] width 40 height 24
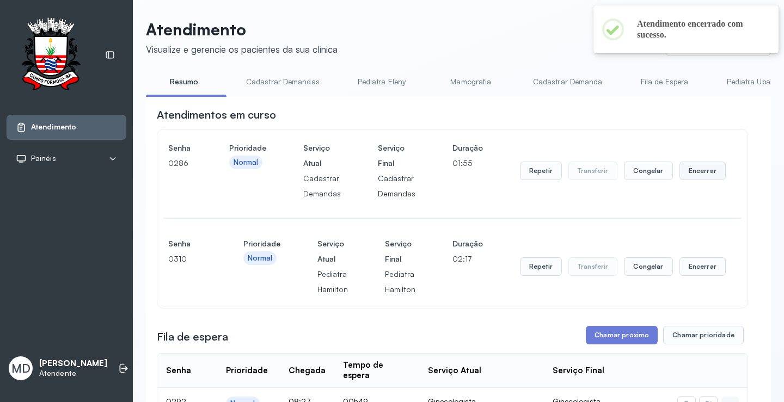
click at [692, 172] on button "Encerrar" at bounding box center [703, 171] width 46 height 19
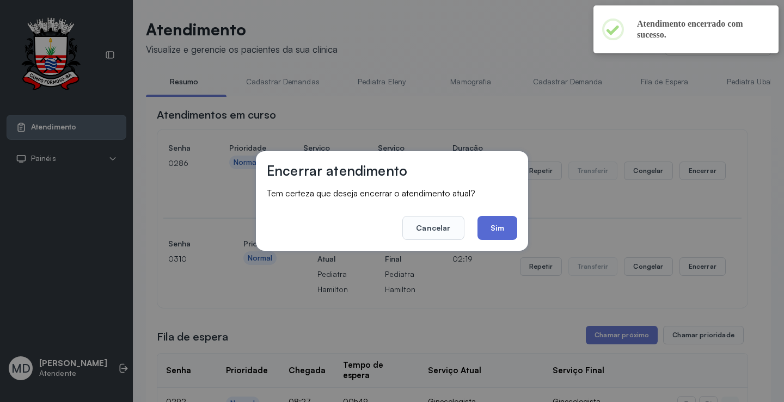
click at [489, 218] on button "Sim" at bounding box center [498, 228] width 40 height 24
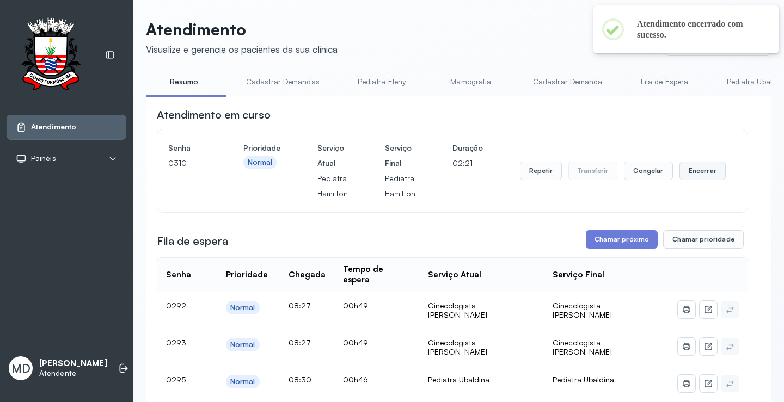
click at [689, 176] on button "Encerrar" at bounding box center [703, 171] width 46 height 19
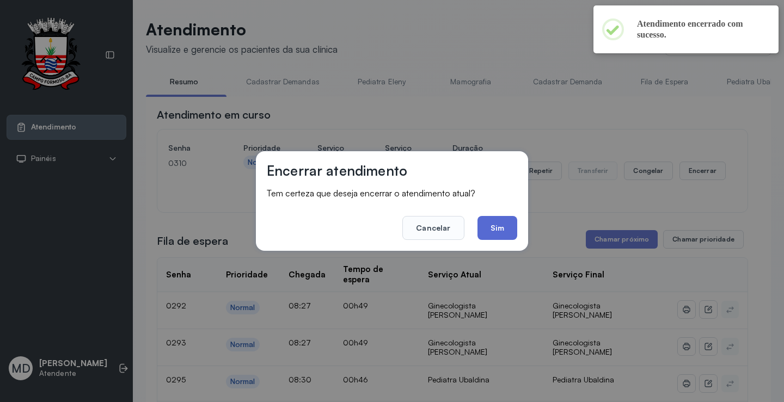
click at [498, 230] on button "Sim" at bounding box center [498, 228] width 40 height 24
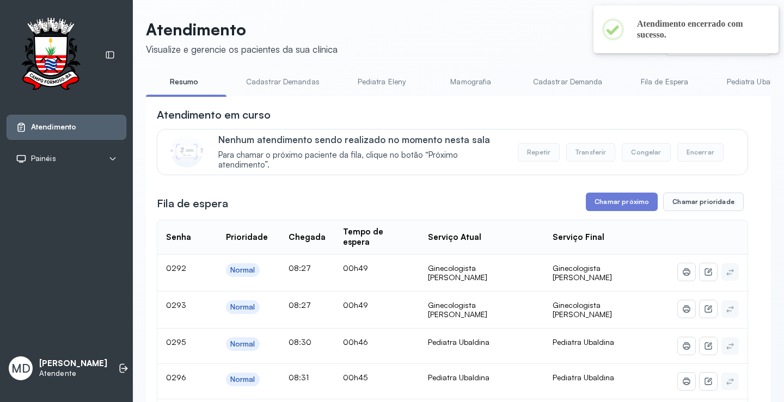
click at [617, 206] on button "Chamar próximo" at bounding box center [622, 202] width 72 height 19
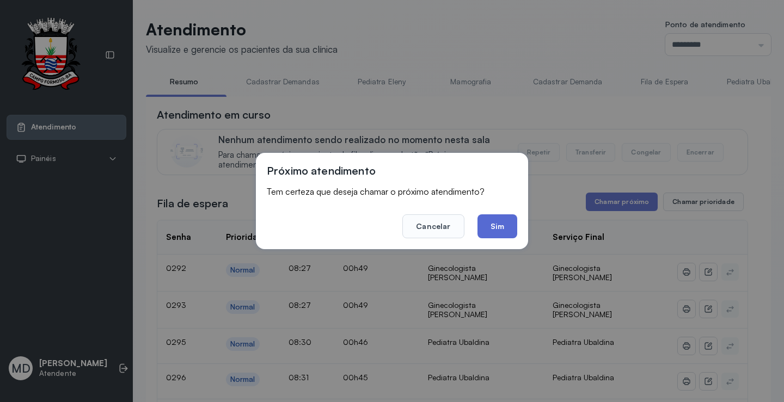
click at [503, 226] on button "Sim" at bounding box center [498, 227] width 40 height 24
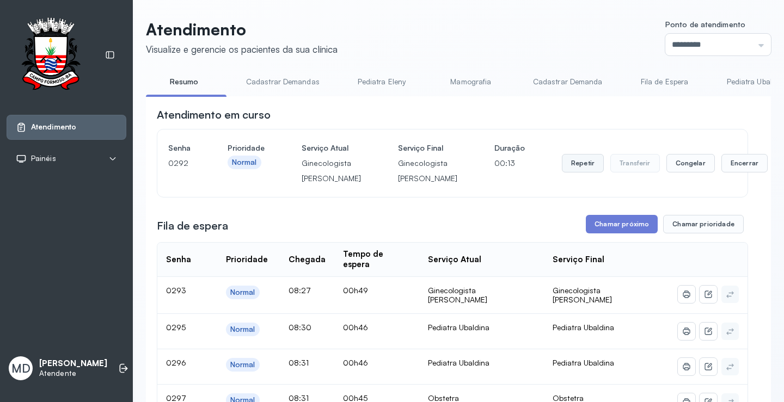
click at [562, 172] on button "Repetir" at bounding box center [583, 163] width 42 height 19
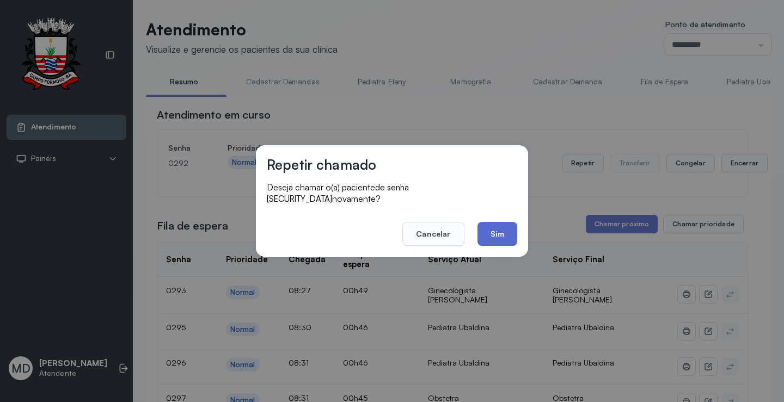
click at [496, 223] on button "Sim" at bounding box center [498, 234] width 40 height 24
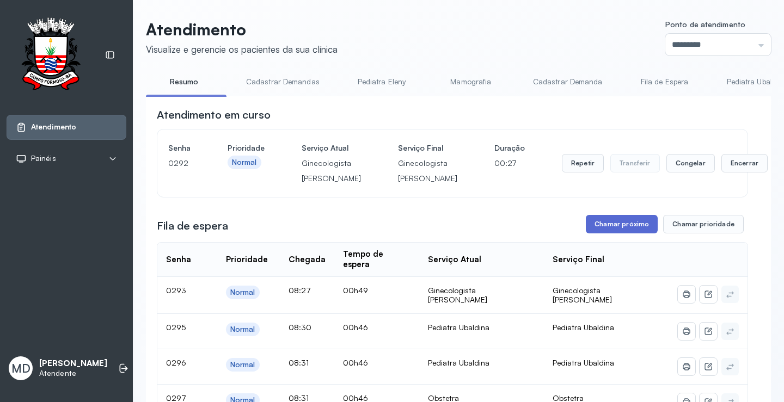
click at [639, 234] on button "Chamar próximo" at bounding box center [622, 224] width 72 height 19
click at [630, 234] on button "Chamar próximo" at bounding box center [622, 224] width 72 height 19
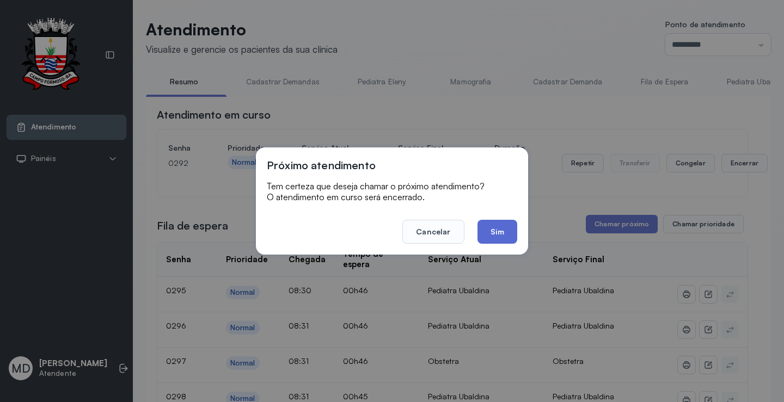
click at [483, 227] on button "Sim" at bounding box center [498, 232] width 40 height 24
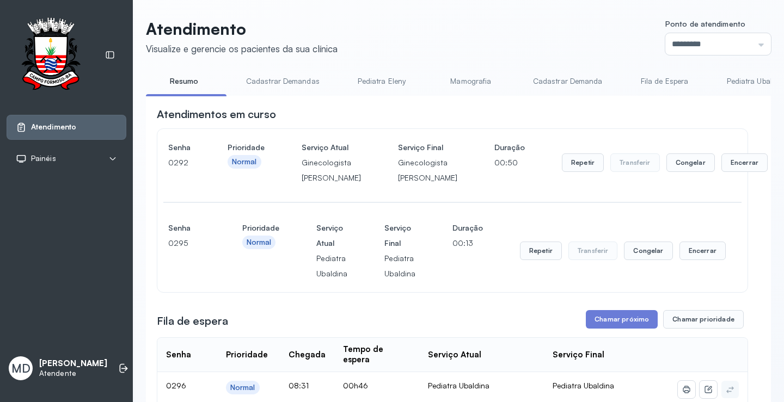
scroll to position [54, 0]
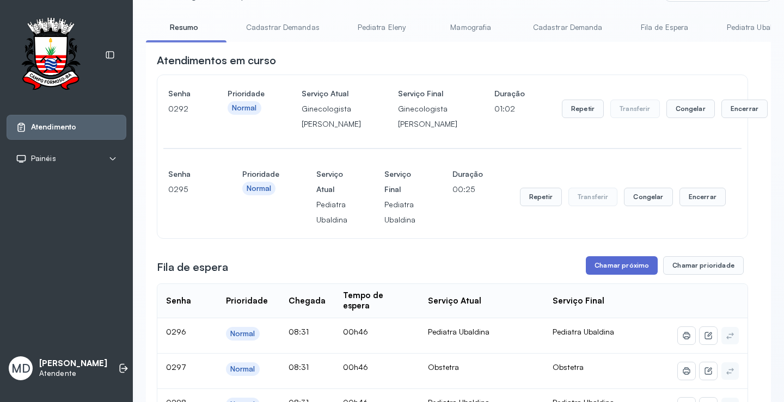
click at [631, 275] on button "Chamar próximo" at bounding box center [622, 266] width 72 height 19
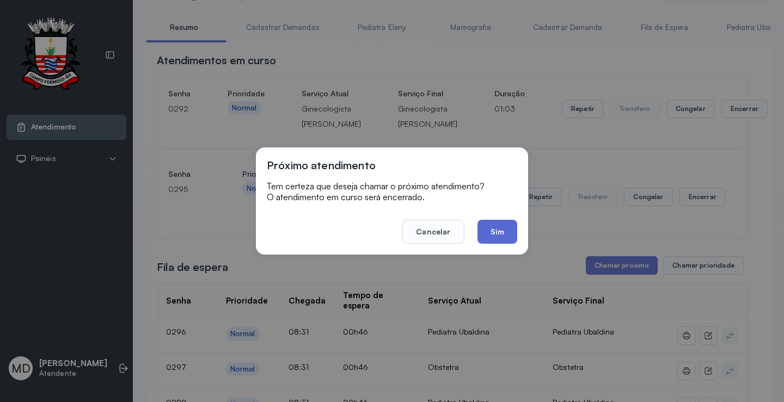
click at [496, 234] on button "Sim" at bounding box center [498, 232] width 40 height 24
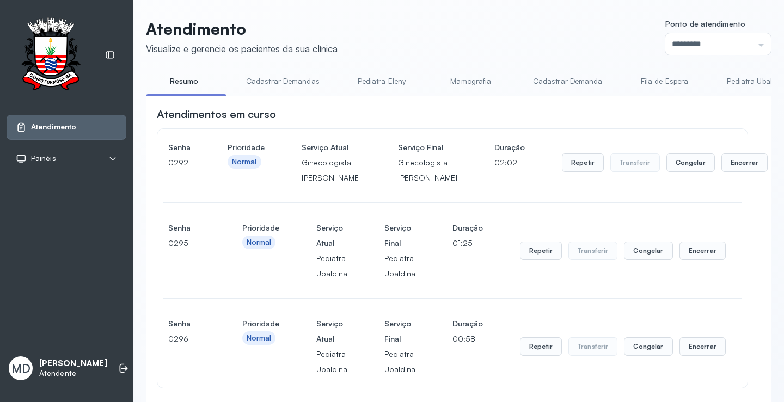
scroll to position [163, 0]
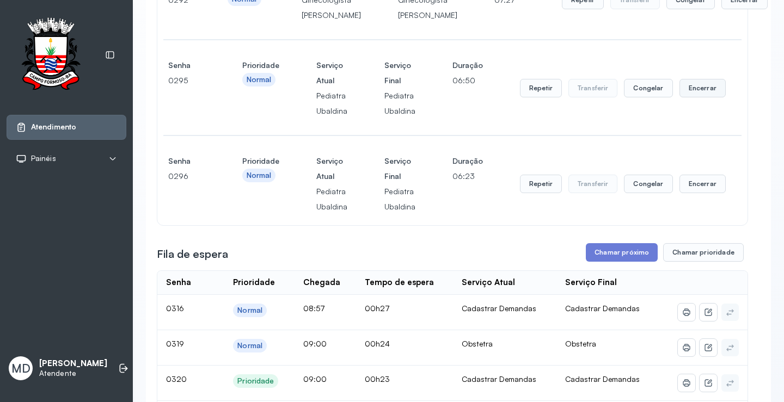
click at [722, 9] on button "Encerrar" at bounding box center [745, 0] width 46 height 19
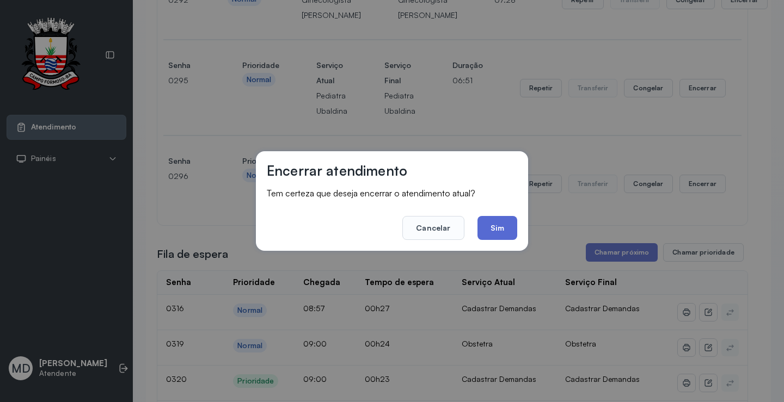
click at [494, 235] on button "Sim" at bounding box center [498, 228] width 40 height 24
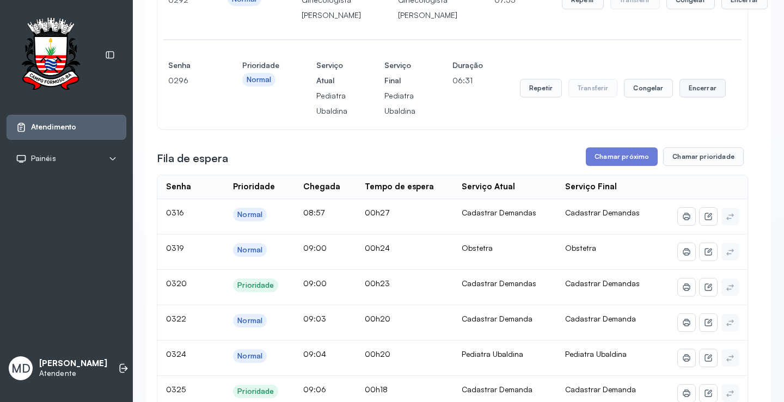
click at [722, 9] on button "Encerrar" at bounding box center [745, 0] width 46 height 19
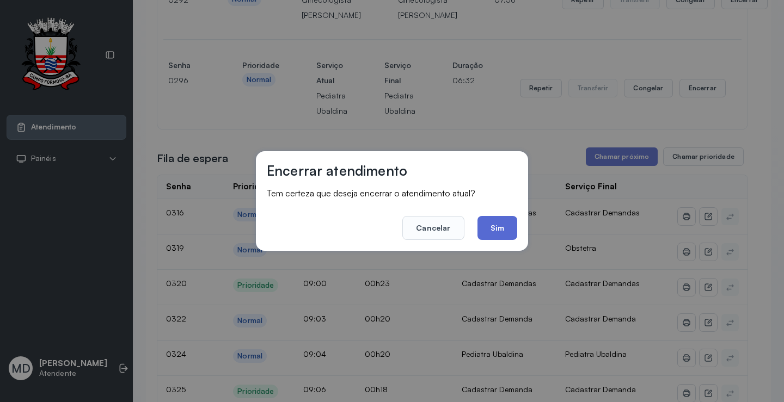
click at [499, 229] on button "Sim" at bounding box center [498, 228] width 40 height 24
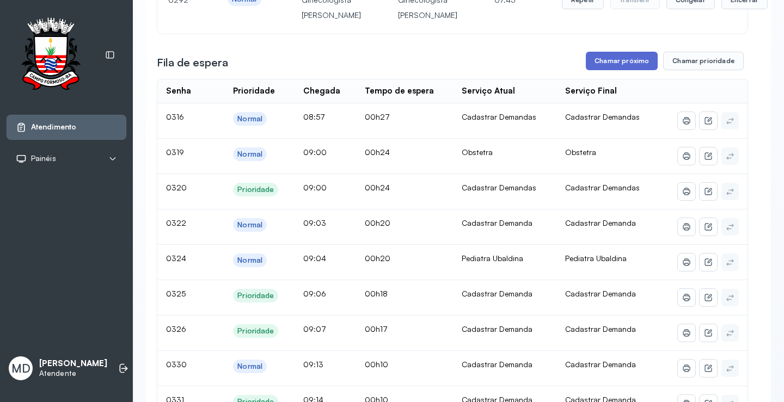
click at [615, 70] on button "Chamar próximo" at bounding box center [622, 61] width 72 height 19
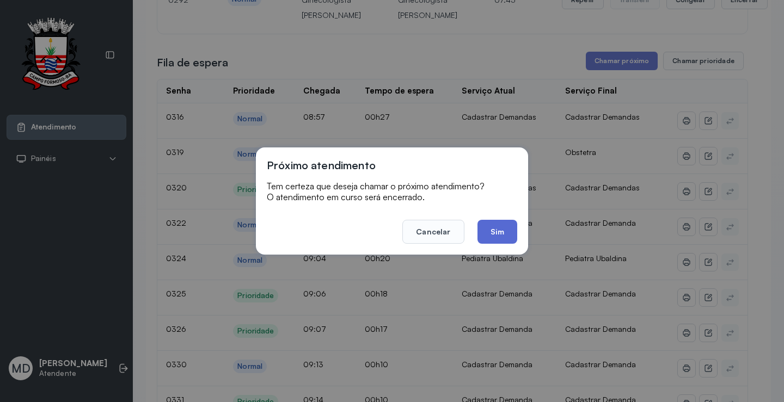
click at [495, 225] on button "Sim" at bounding box center [498, 232] width 40 height 24
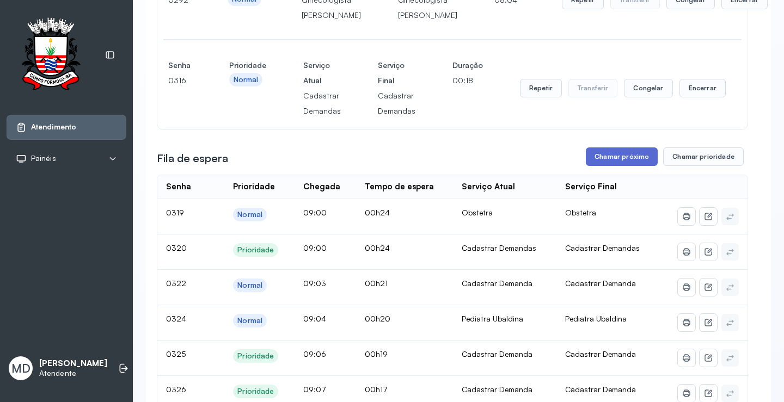
click at [630, 166] on button "Chamar próximo" at bounding box center [622, 157] width 72 height 19
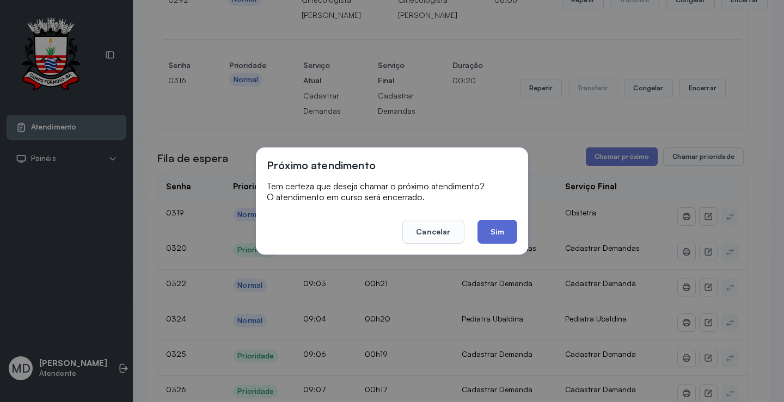
click at [498, 230] on button "Sim" at bounding box center [498, 232] width 40 height 24
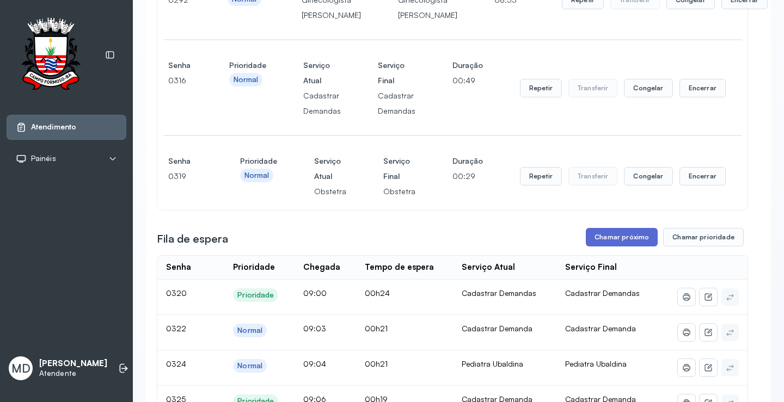
click at [616, 247] on button "Chamar próximo" at bounding box center [622, 237] width 72 height 19
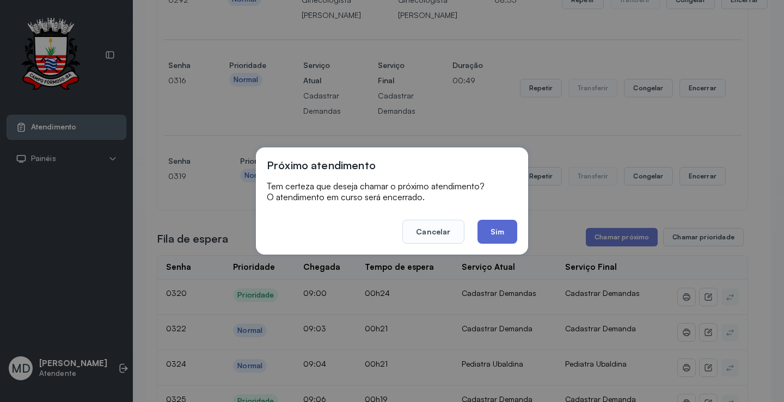
click at [497, 231] on button "Sim" at bounding box center [498, 232] width 40 height 24
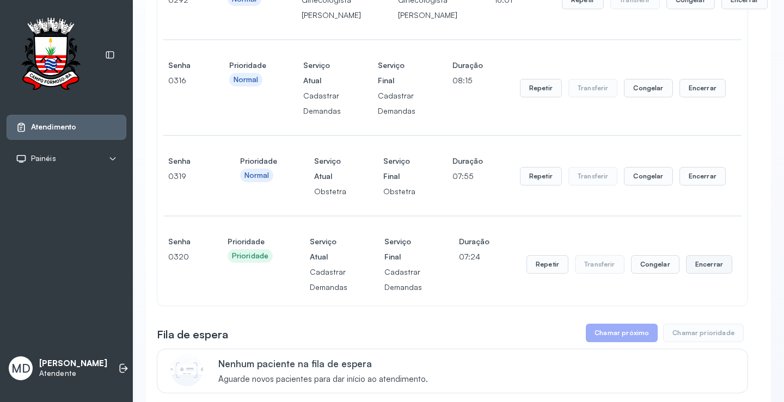
click at [722, 9] on button "Encerrar" at bounding box center [745, 0] width 46 height 19
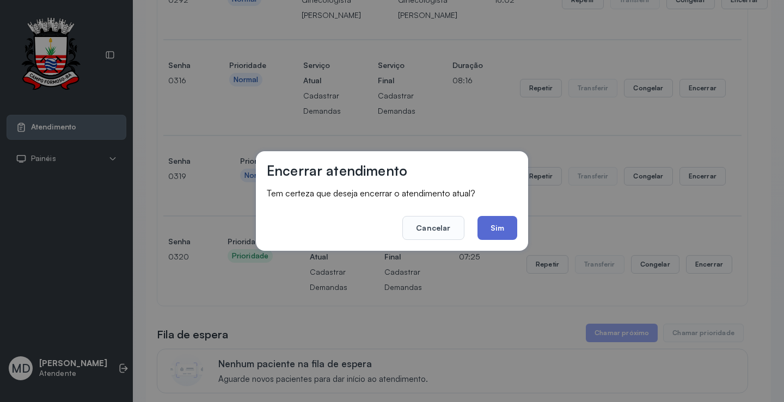
click at [498, 228] on button "Sim" at bounding box center [498, 228] width 40 height 24
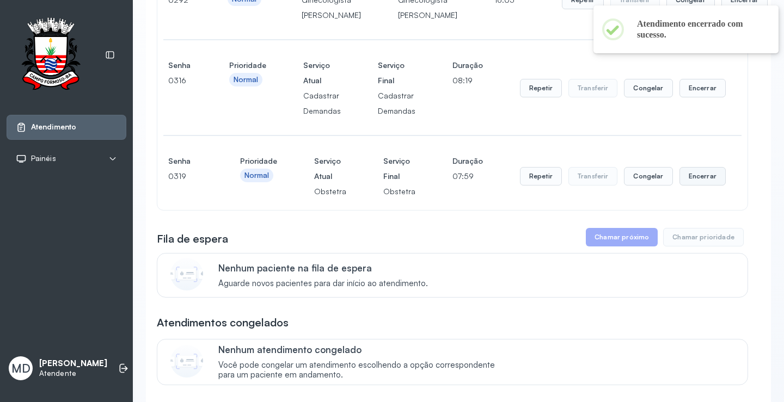
click at [722, 9] on button "Encerrar" at bounding box center [745, 0] width 46 height 19
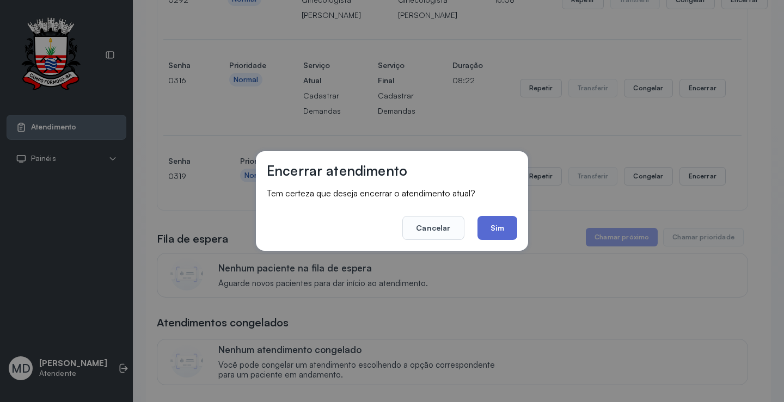
click at [490, 225] on button "Sim" at bounding box center [498, 228] width 40 height 24
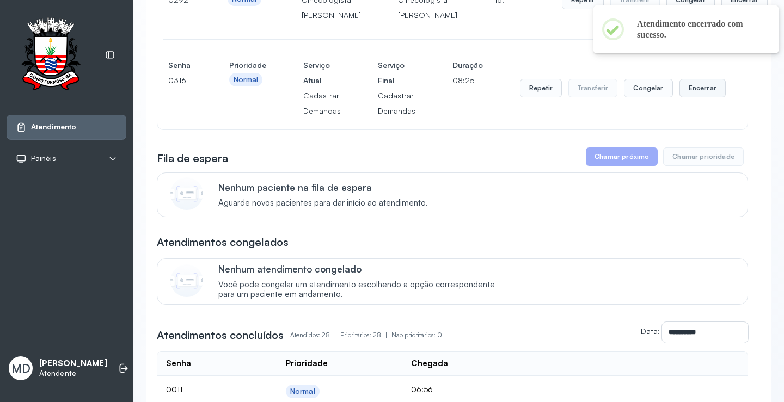
click at [722, 9] on button "Encerrar" at bounding box center [745, 0] width 46 height 19
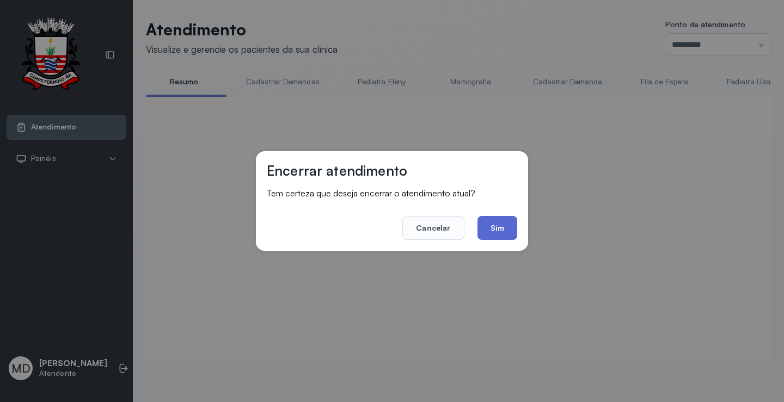
scroll to position [1, 0]
click at [501, 225] on button "Sim" at bounding box center [498, 228] width 40 height 24
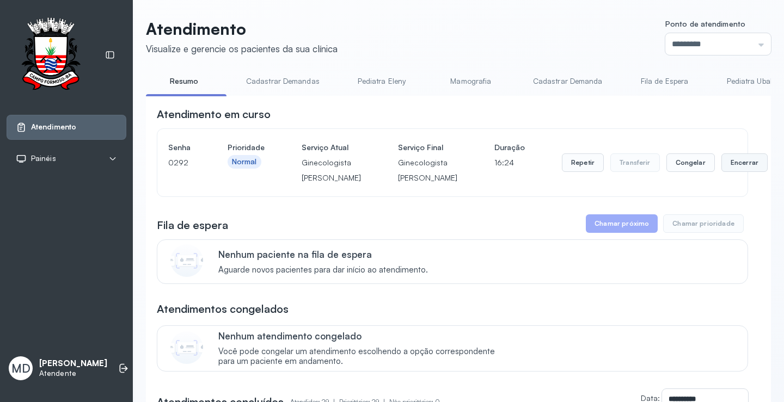
click at [722, 170] on button "Encerrar" at bounding box center [745, 163] width 46 height 19
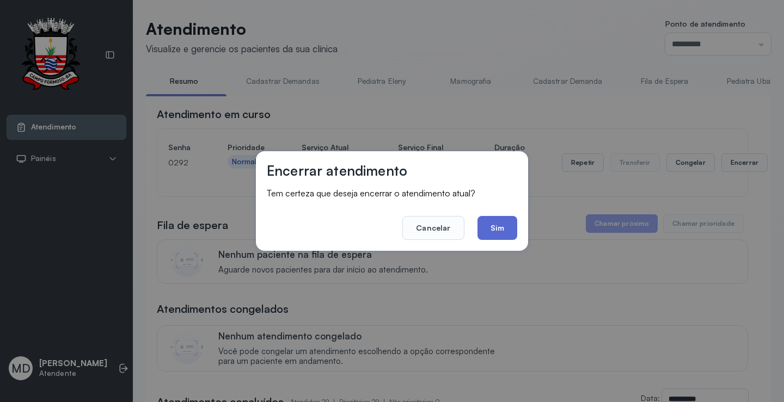
click at [496, 229] on button "Sim" at bounding box center [498, 228] width 40 height 24
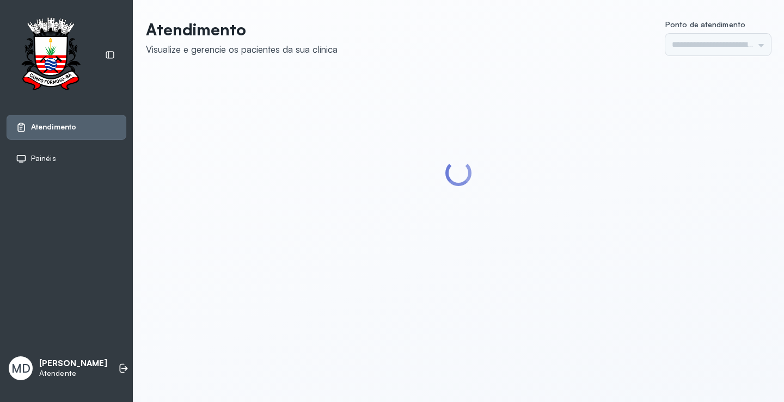
type input "*********"
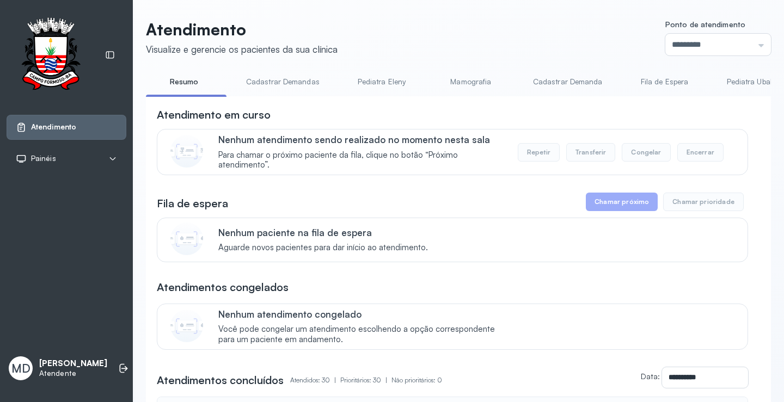
click at [638, 204] on button "Chamar próximo" at bounding box center [622, 202] width 72 height 19
